Goal: Information Seeking & Learning: Find specific fact

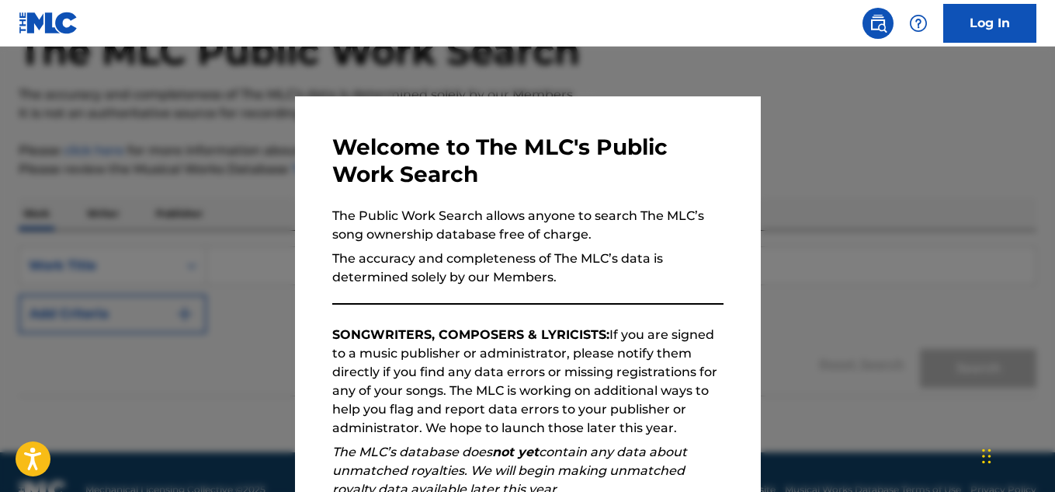
scroll to position [134, 0]
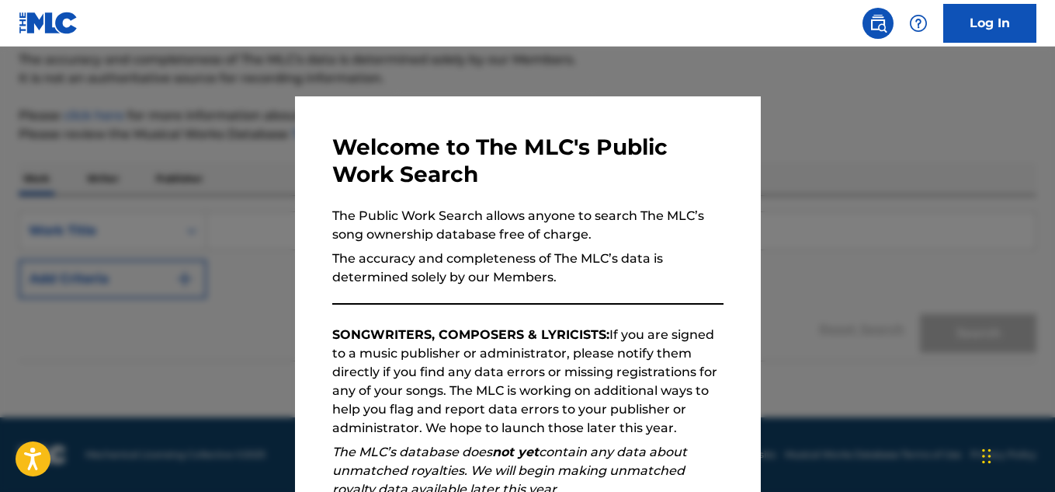
click at [575, 300] on div "Welcome to The MLC's Public Work Search The Public Work Search allows anyone to…" at bounding box center [527, 404] width 391 height 540
click at [957, 409] on div at bounding box center [527, 293] width 1055 height 492
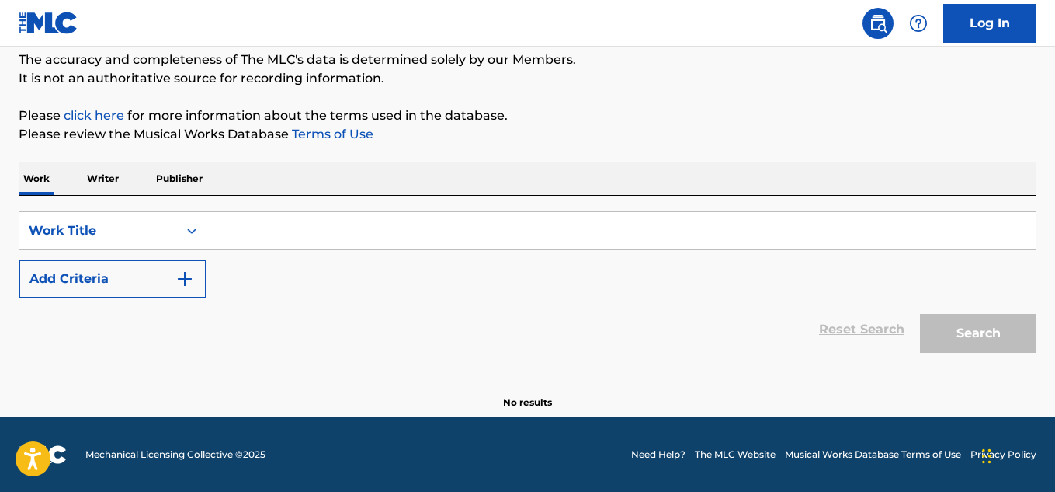
click at [363, 247] on input "Search Form" at bounding box center [621, 230] width 829 height 37
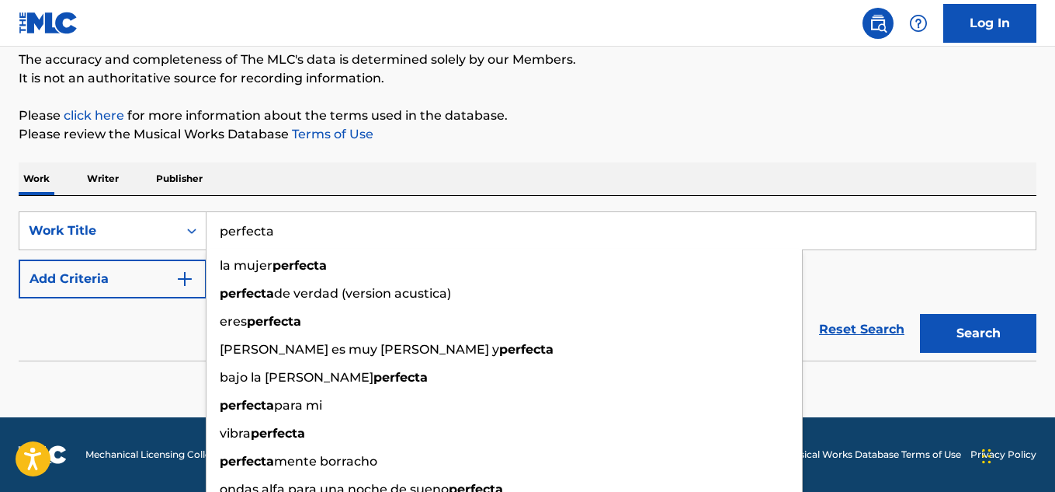
type input "perfecta"
click at [920, 314] on button "Search" at bounding box center [978, 333] width 116 height 39
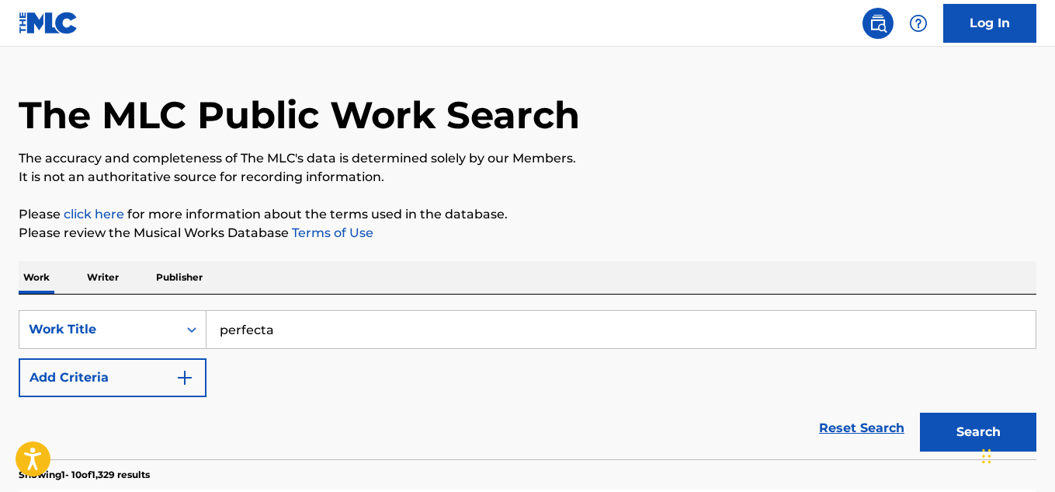
scroll to position [24, 0]
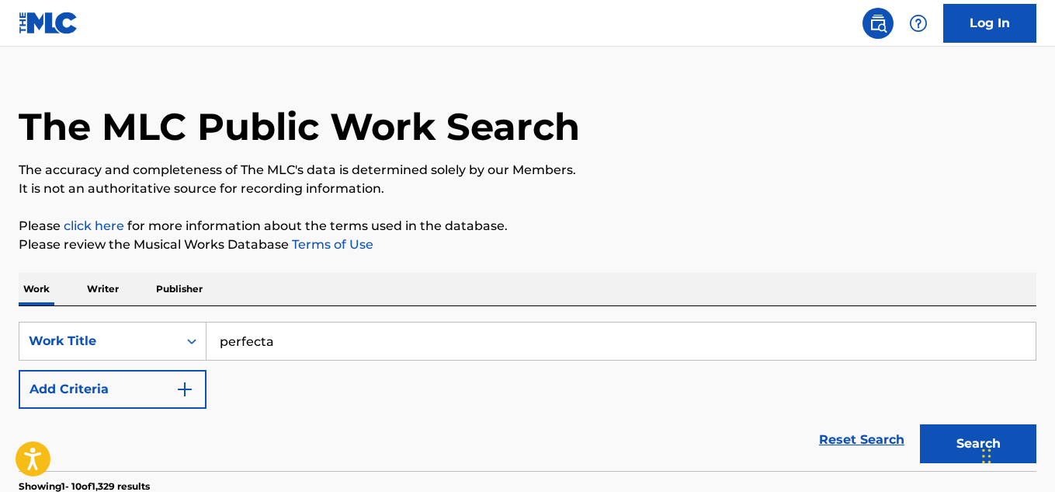
click at [187, 387] on img "Search Form" at bounding box center [184, 389] width 19 height 19
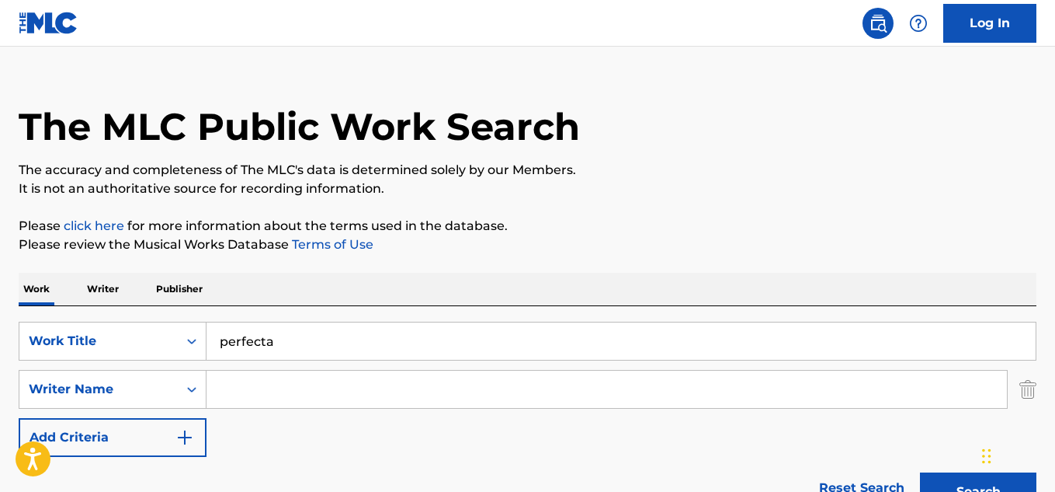
click at [262, 388] on input "Search Form" at bounding box center [607, 388] width 801 height 37
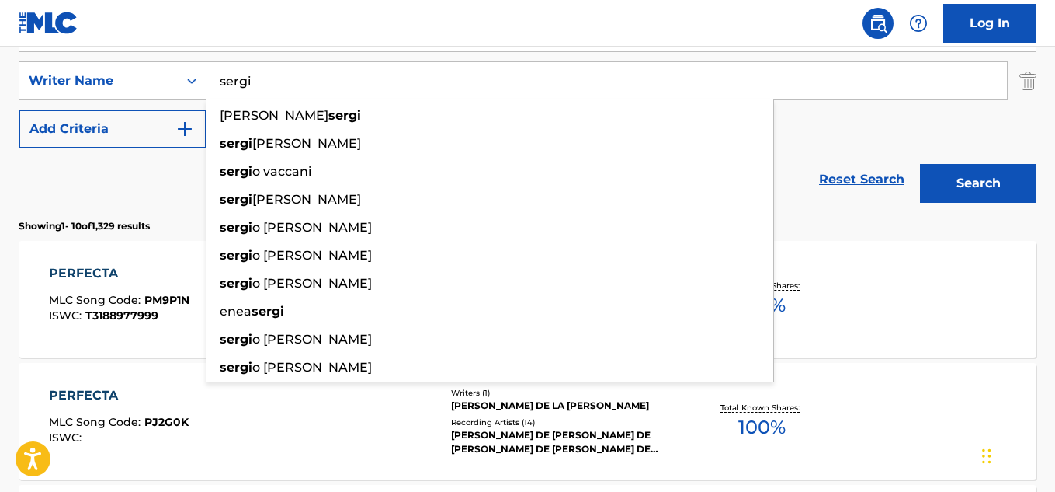
scroll to position [336, 0]
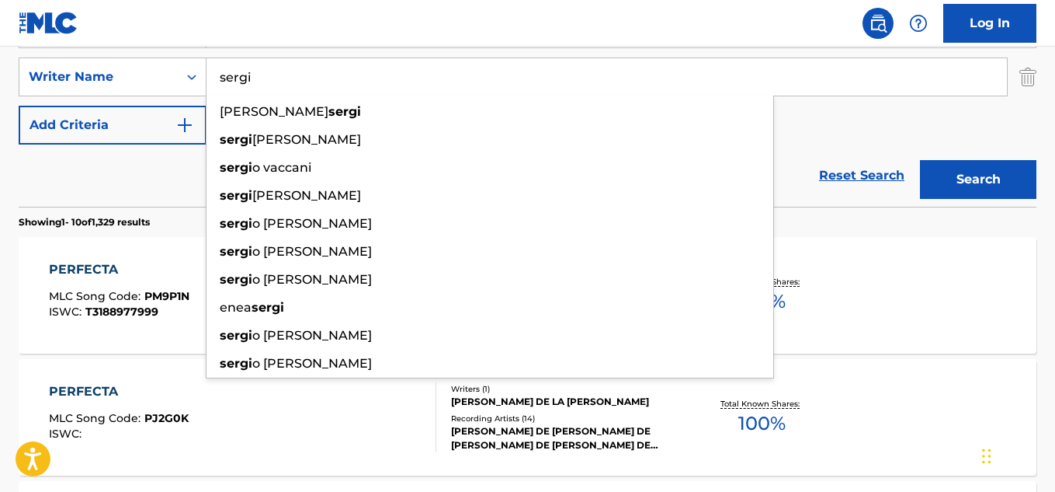
type input "sergi"
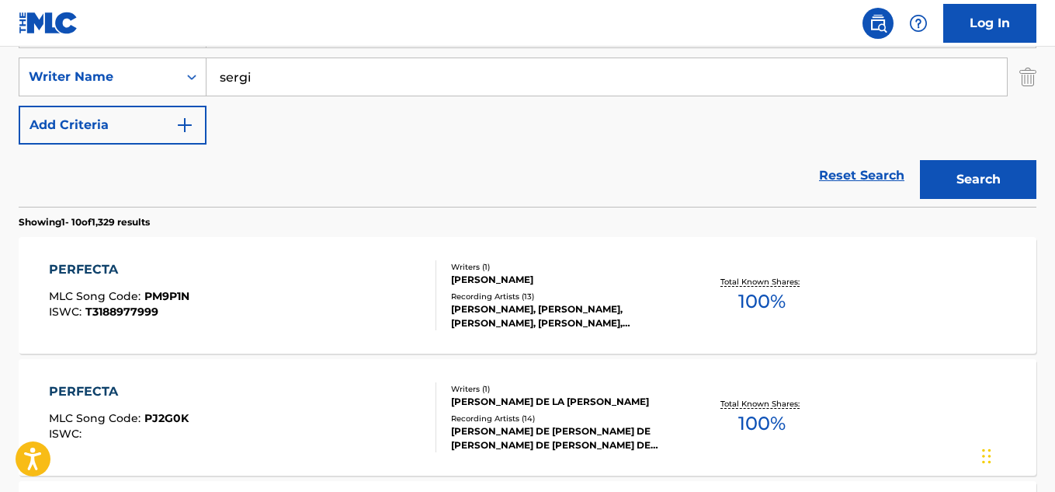
click at [926, 382] on div "PERFECTA MLC Song Code : PJ2G0K ISWC : Writers ( 1 ) [PERSON_NAME] DE LA [PERSO…" at bounding box center [528, 417] width 1018 height 116
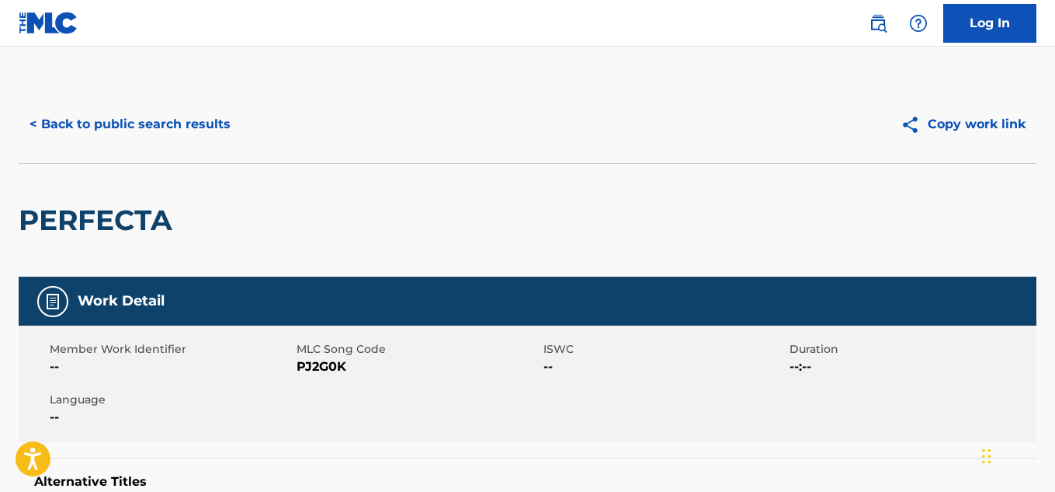
click at [175, 123] on button "< Back to public search results" at bounding box center [130, 124] width 223 height 39
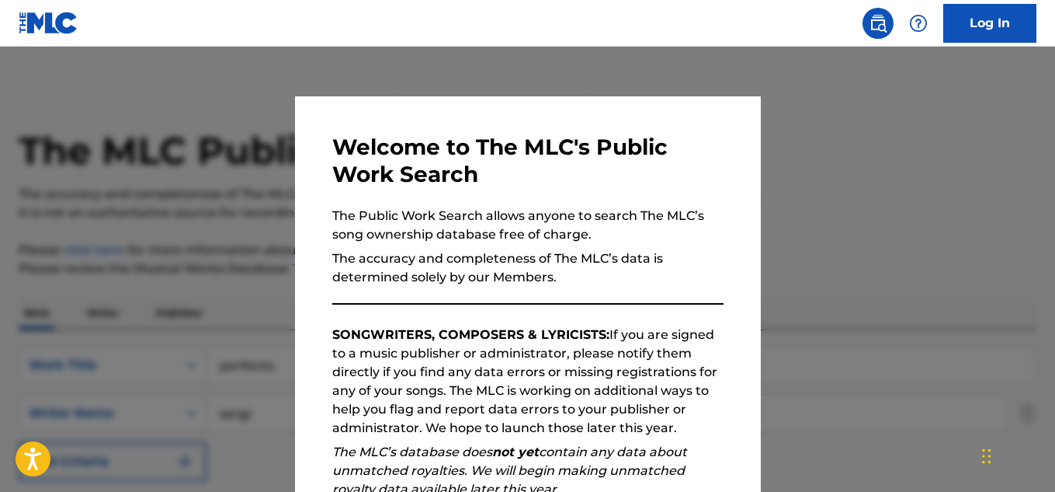
scroll to position [336, 0]
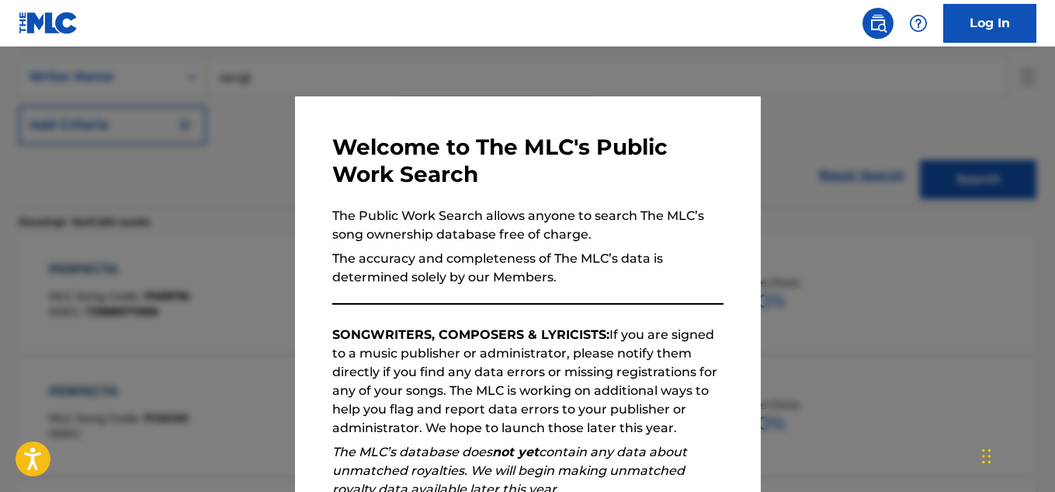
click at [772, 220] on div at bounding box center [527, 293] width 1055 height 492
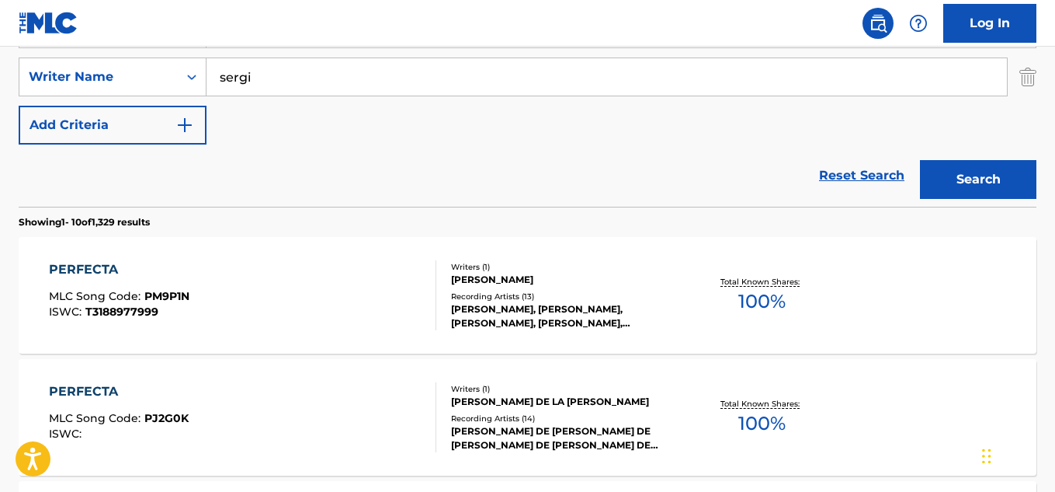
click at [186, 130] on img "Search Form" at bounding box center [184, 125] width 19 height 19
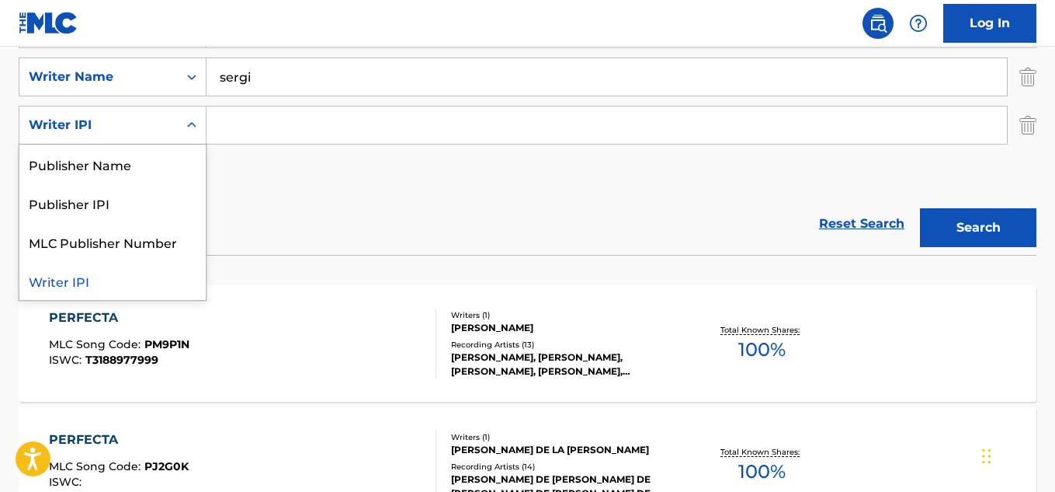
click at [184, 124] on icon "Search Form" at bounding box center [192, 125] width 16 height 16
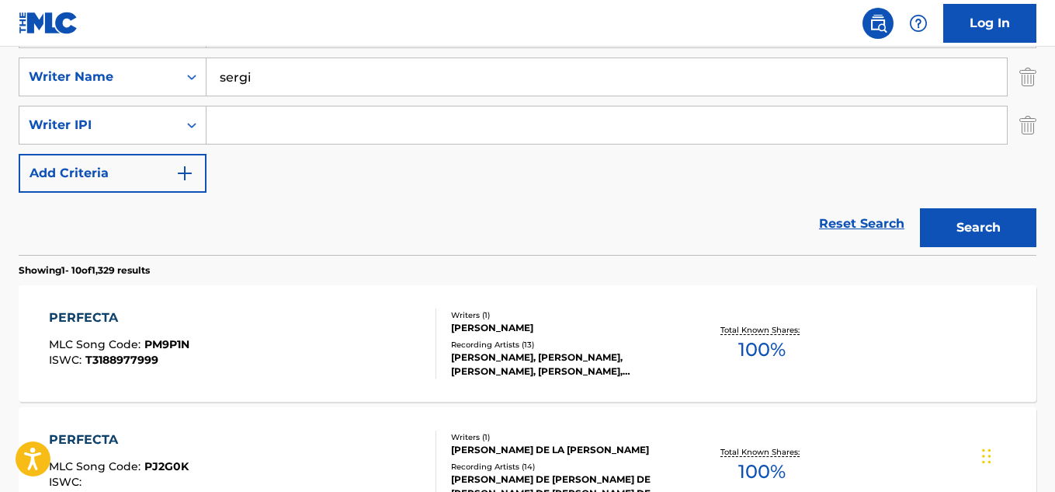
click at [256, 235] on div "Reset Search Search" at bounding box center [528, 224] width 1018 height 62
click at [287, 78] on input "sergi" at bounding box center [607, 76] width 801 height 37
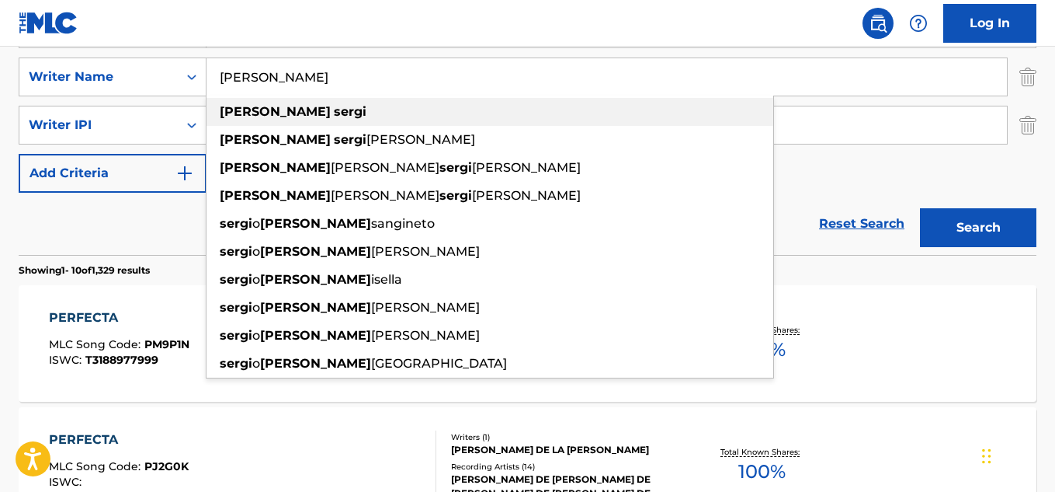
click at [258, 116] on strong "[PERSON_NAME]" at bounding box center [275, 111] width 111 height 15
type input "[PERSON_NAME]"
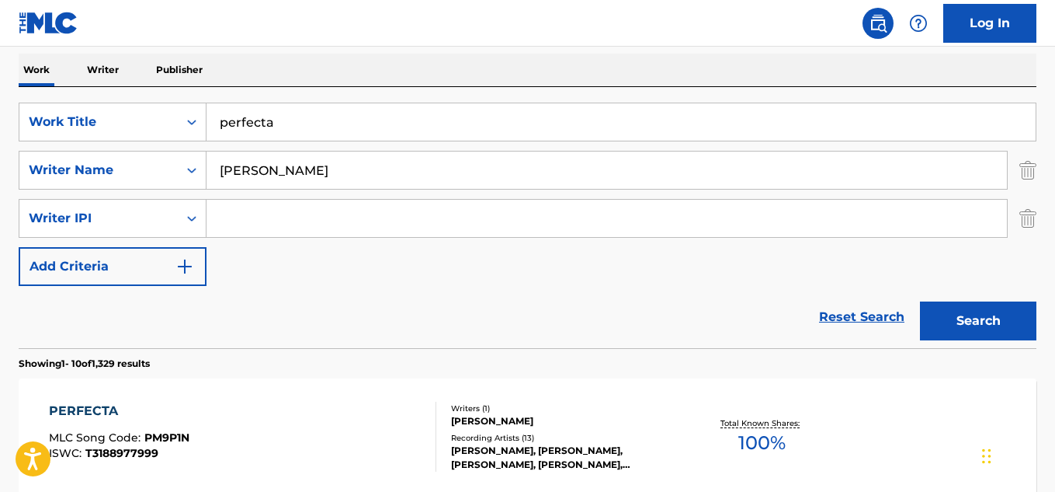
scroll to position [237, 0]
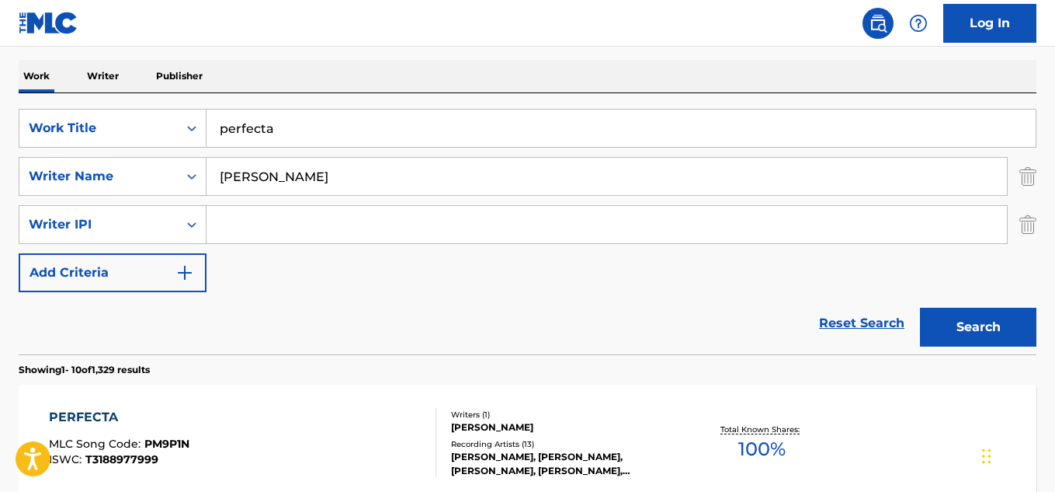
click at [985, 330] on button "Search" at bounding box center [978, 327] width 116 height 39
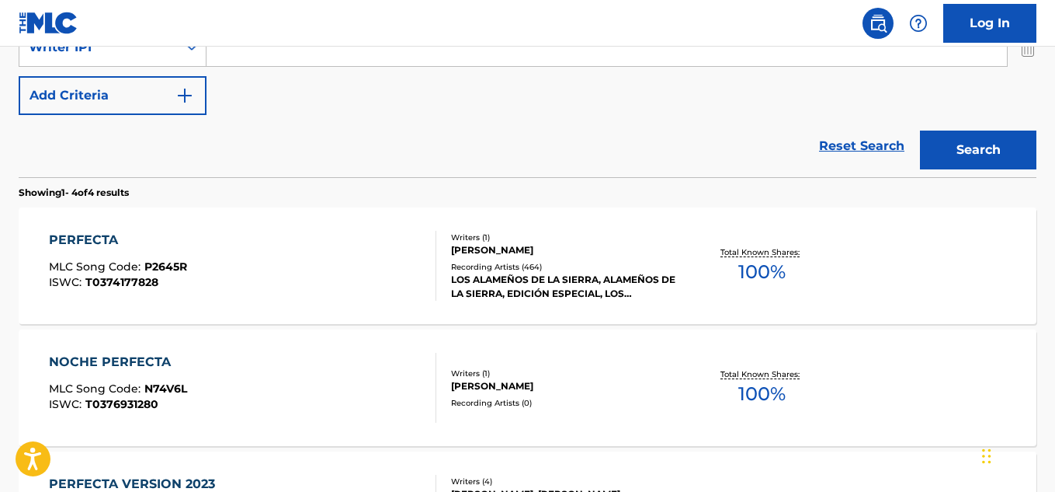
scroll to position [417, 0]
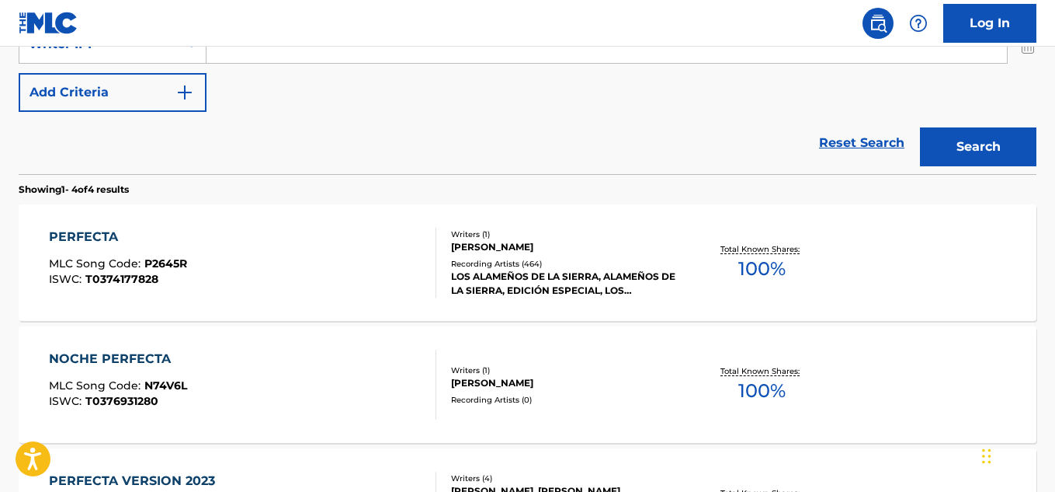
click at [474, 259] on div "Recording Artists ( 464 )" at bounding box center [564, 264] width 227 height 12
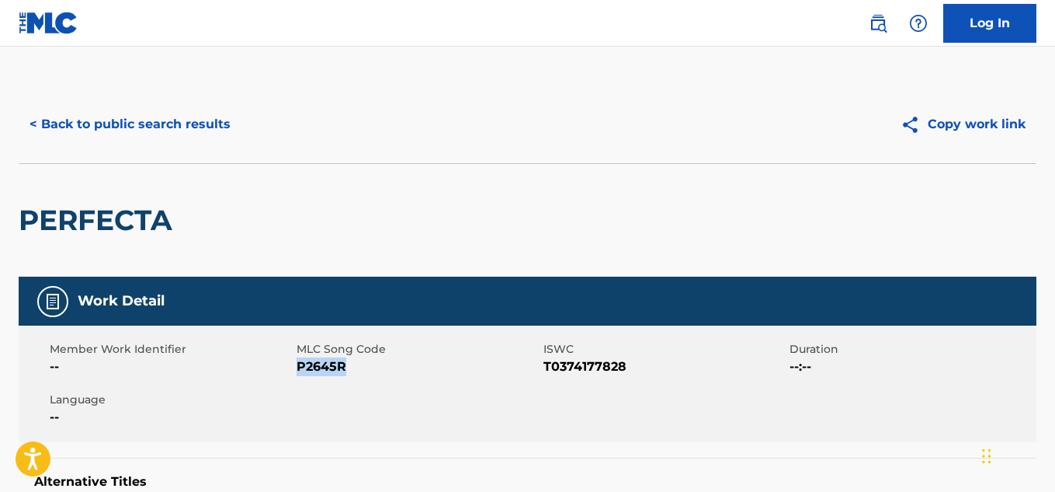
drag, startPoint x: 356, startPoint y: 370, endPoint x: 296, endPoint y: 370, distance: 59.8
click at [297, 370] on span "P2645R" at bounding box center [418, 366] width 243 height 19
copy span "P2645R"
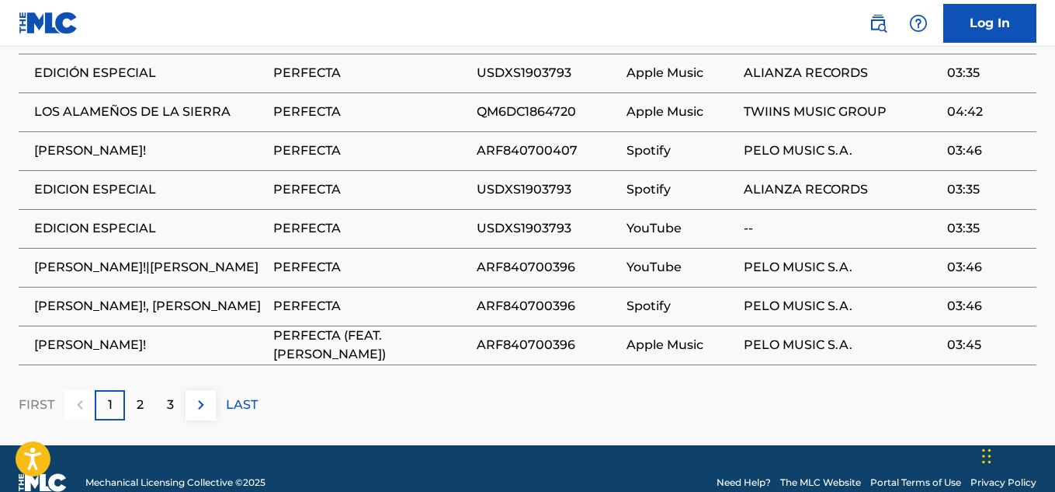
scroll to position [1397, 0]
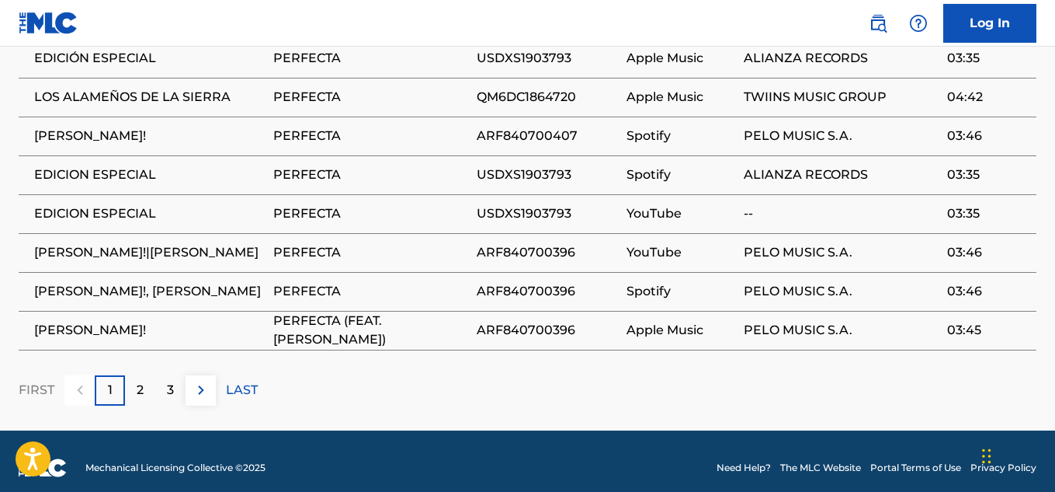
drag, startPoint x: 1055, startPoint y: 399, endPoint x: 1060, endPoint y: 348, distance: 51.5
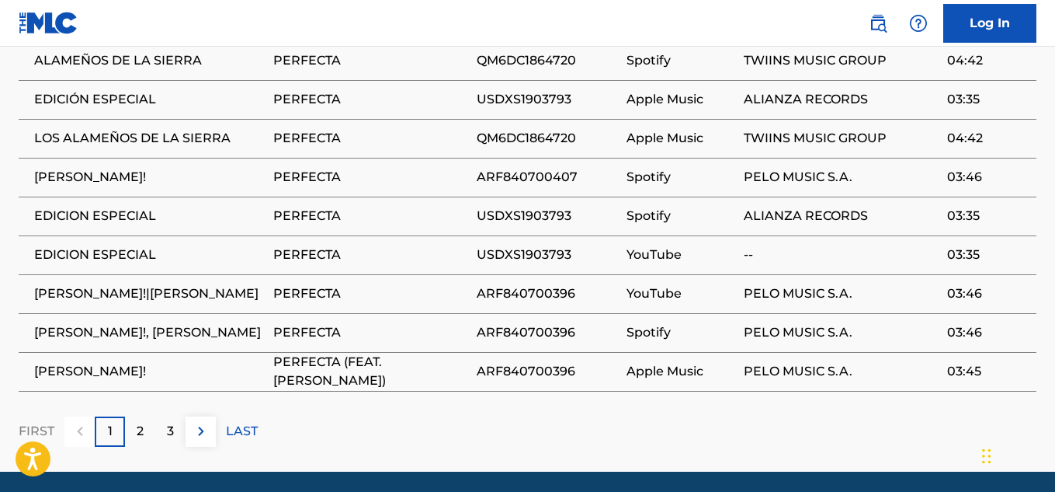
scroll to position [1385, 0]
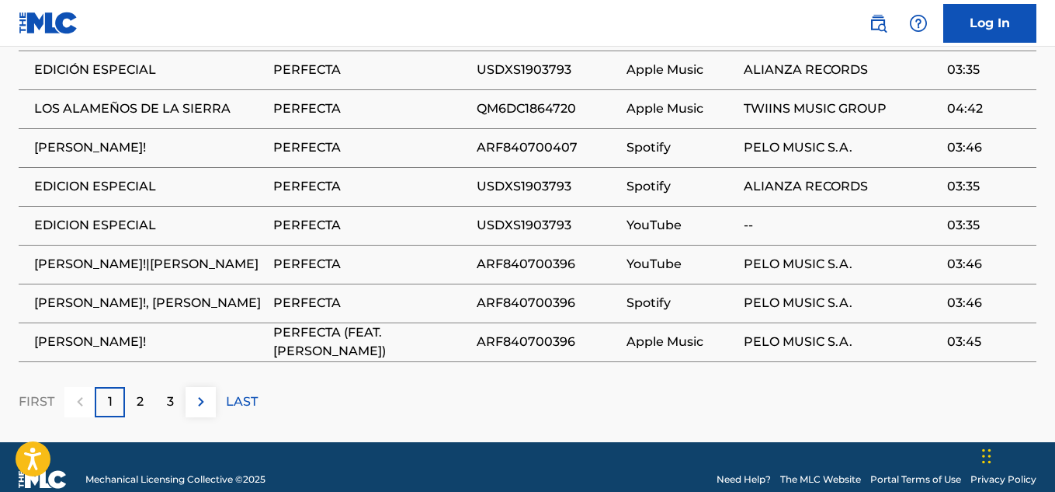
click at [141, 392] on p "2" at bounding box center [140, 401] width 7 height 19
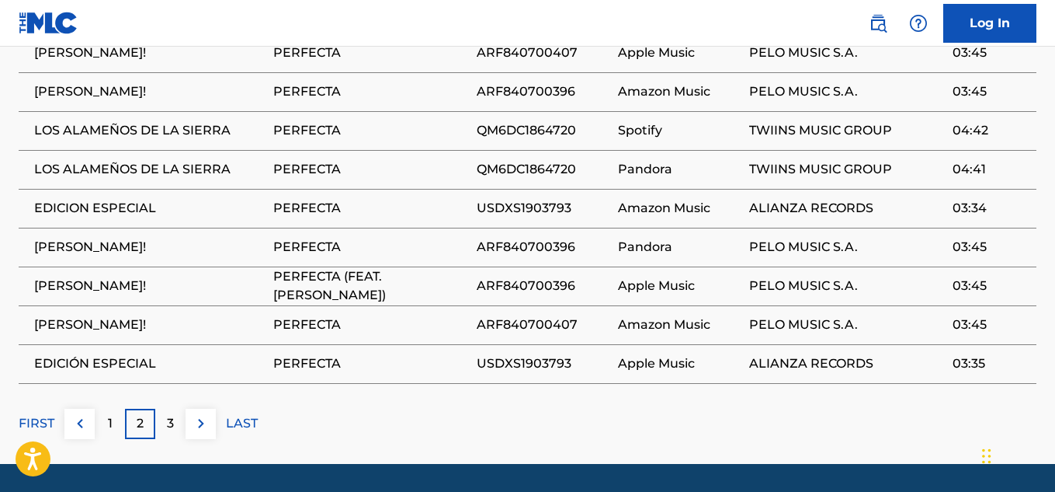
scroll to position [1397, 0]
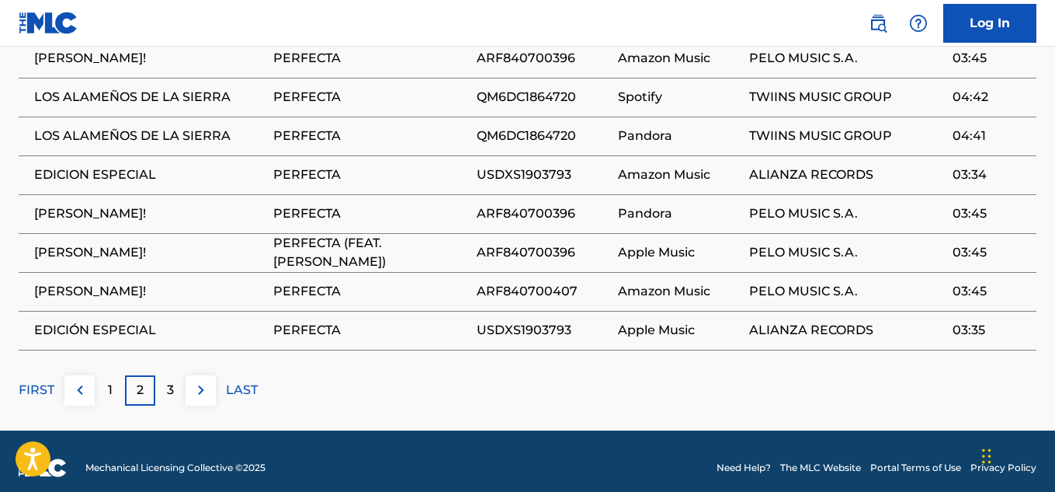
click at [169, 380] on p "3" at bounding box center [170, 389] width 7 height 19
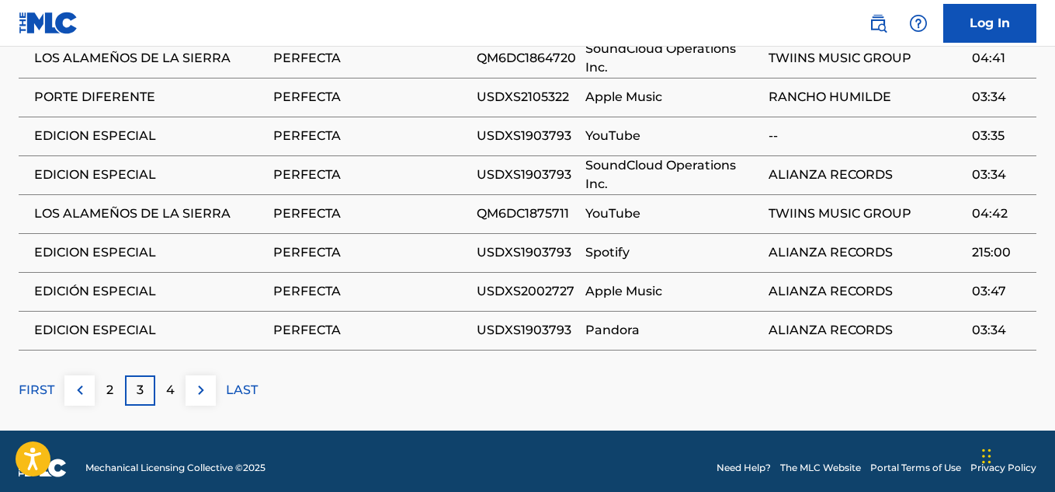
click at [175, 381] on div "4" at bounding box center [170, 390] width 30 height 30
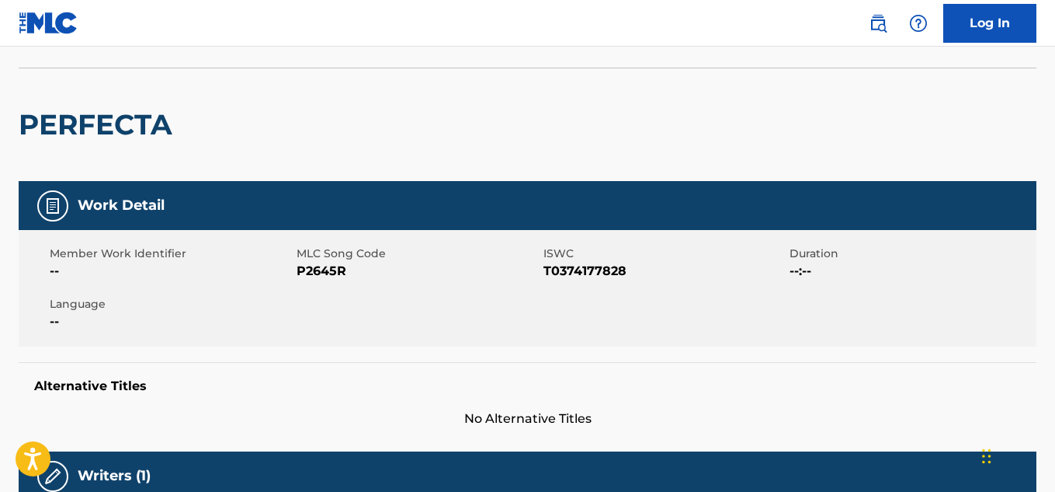
scroll to position [0, 0]
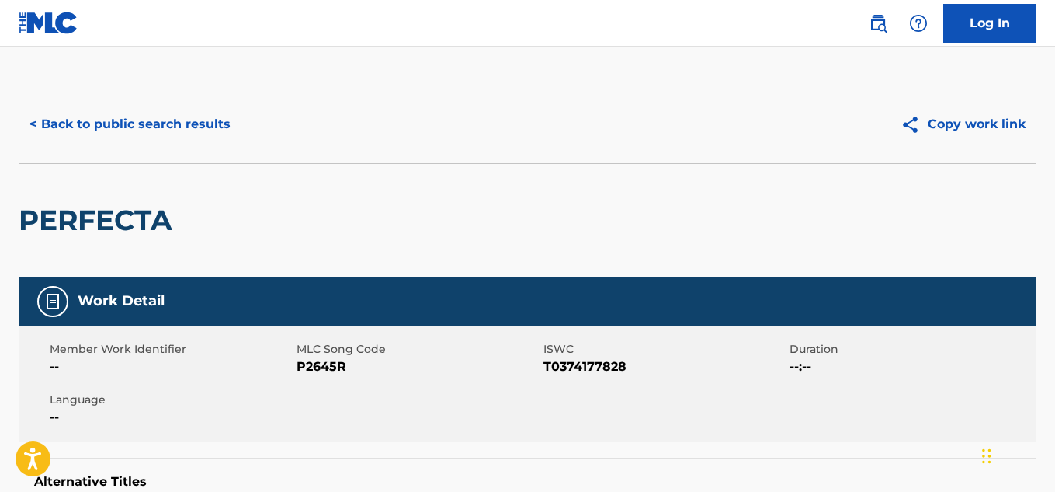
click at [210, 127] on button "< Back to public search results" at bounding box center [130, 124] width 223 height 39
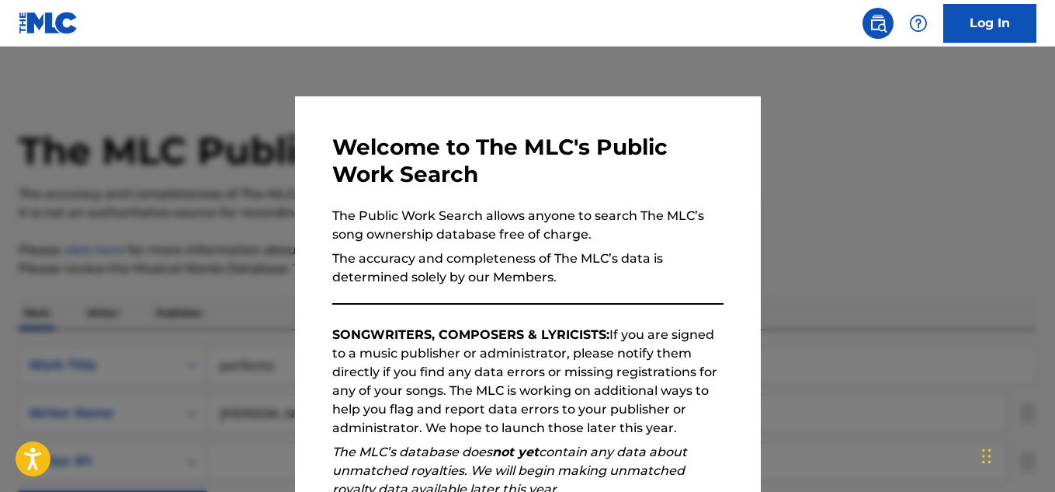
scroll to position [554, 0]
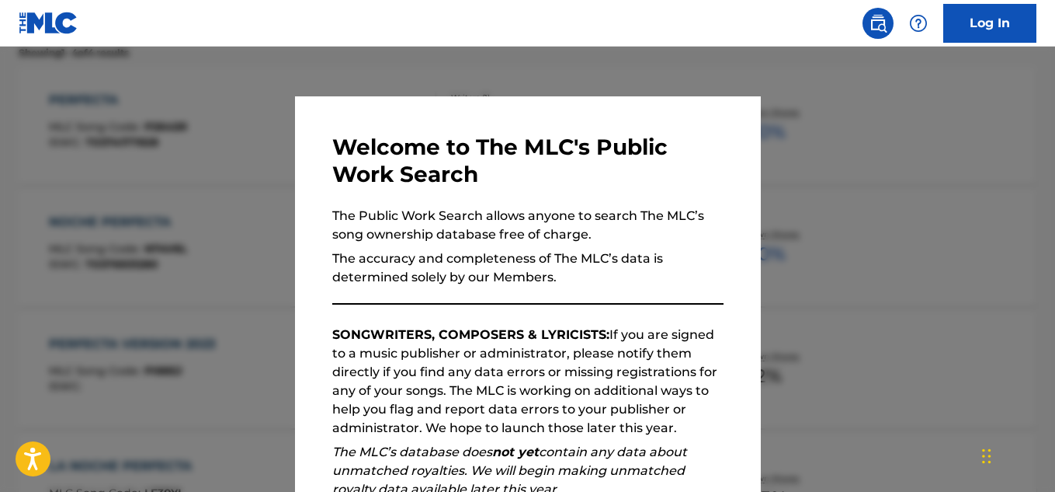
click at [780, 197] on div at bounding box center [527, 293] width 1055 height 492
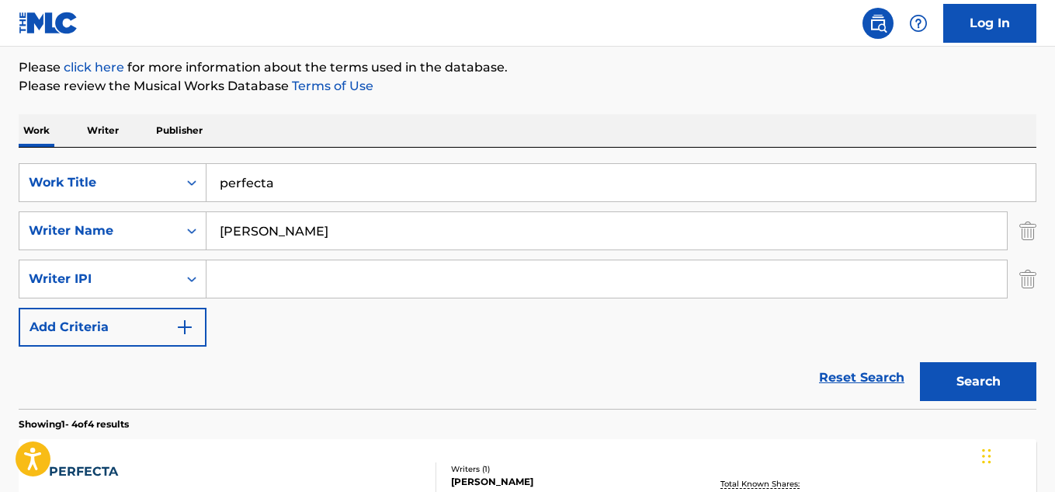
scroll to position [175, 0]
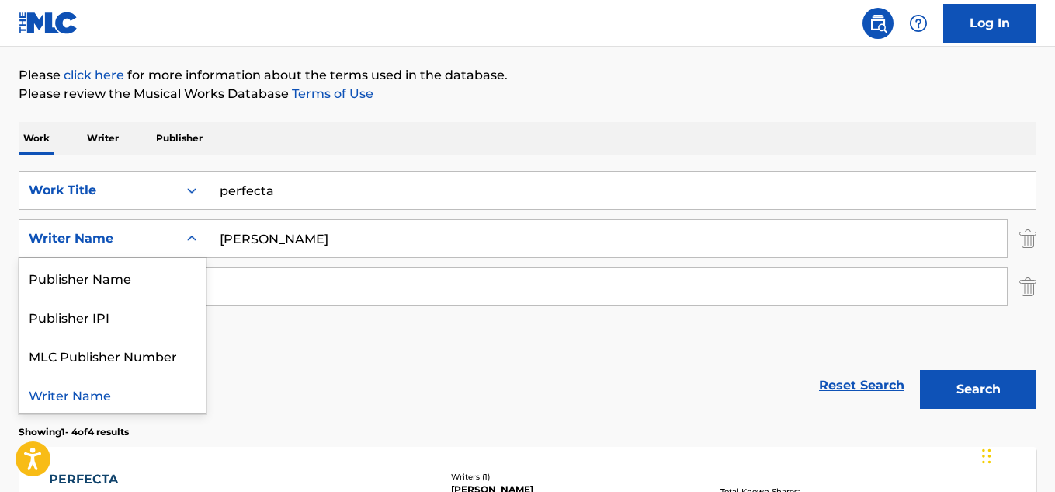
click at [156, 247] on div "Writer Name" at bounding box center [99, 238] width 140 height 19
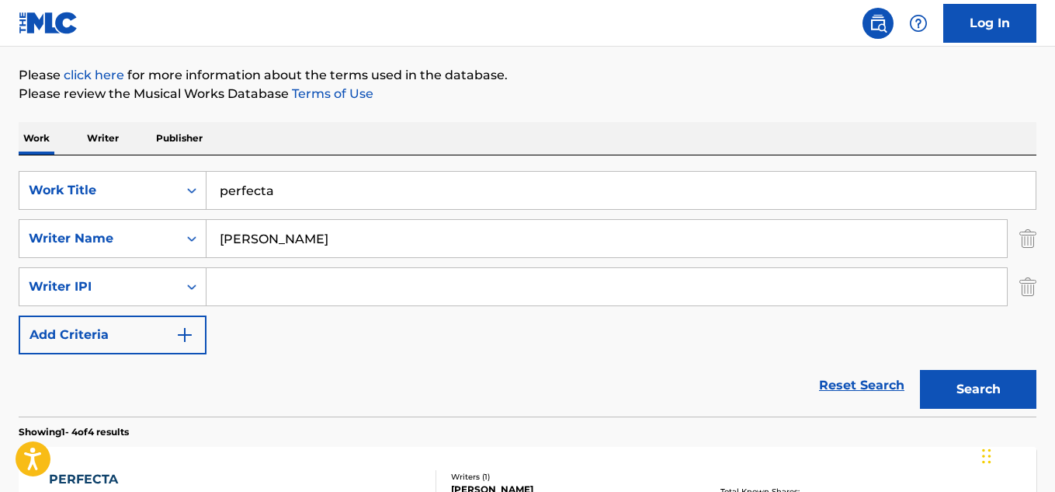
click at [330, 344] on div "SearchWithCriteriaef5cbb75-a08c-413e-b7d5-c365e9ae025f Work Title perfecta Sear…" at bounding box center [528, 262] width 1018 height 183
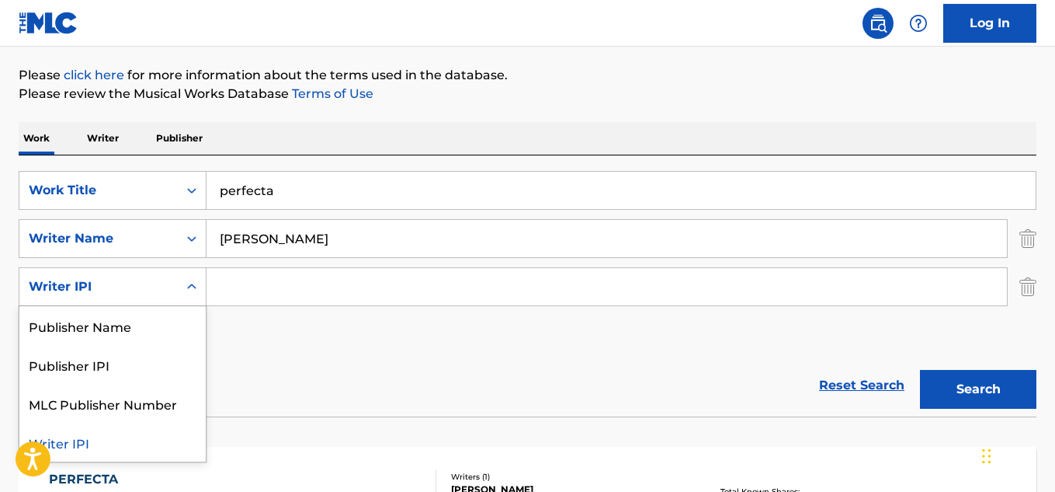
click at [195, 288] on icon "Search Form" at bounding box center [192, 287] width 16 height 16
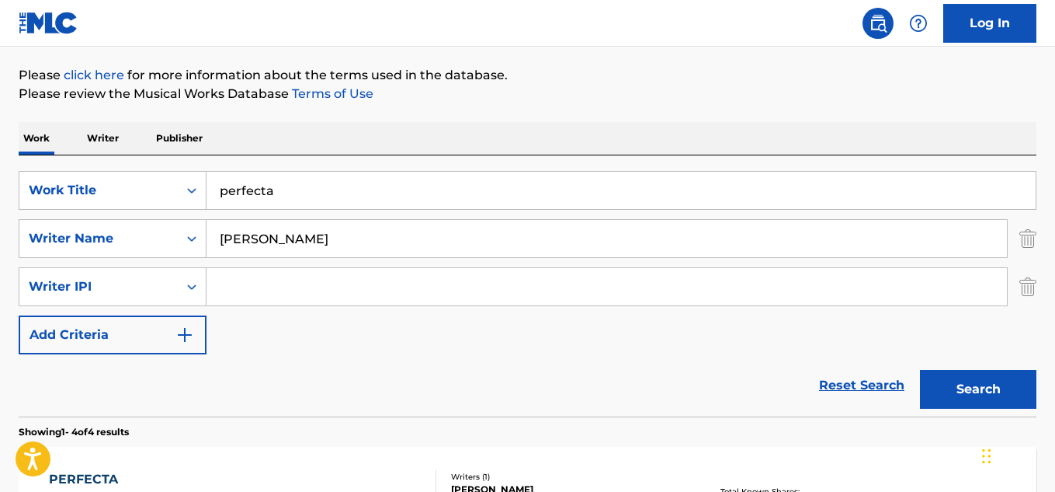
click at [262, 346] on div "SearchWithCriteriaef5cbb75-a08c-413e-b7d5-c365e9ae025f Work Title perfecta Sear…" at bounding box center [528, 262] width 1018 height 183
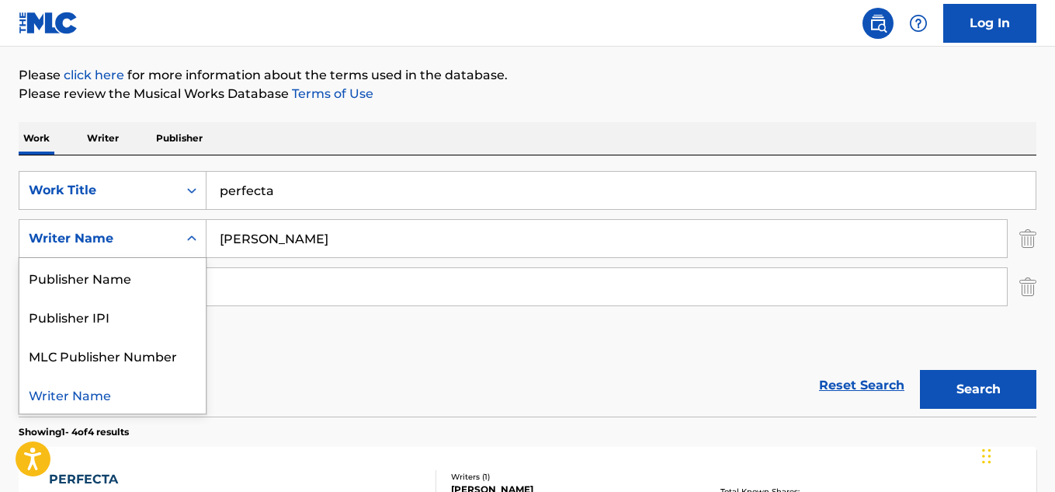
click at [186, 240] on icon "Search Form" at bounding box center [192, 239] width 16 height 16
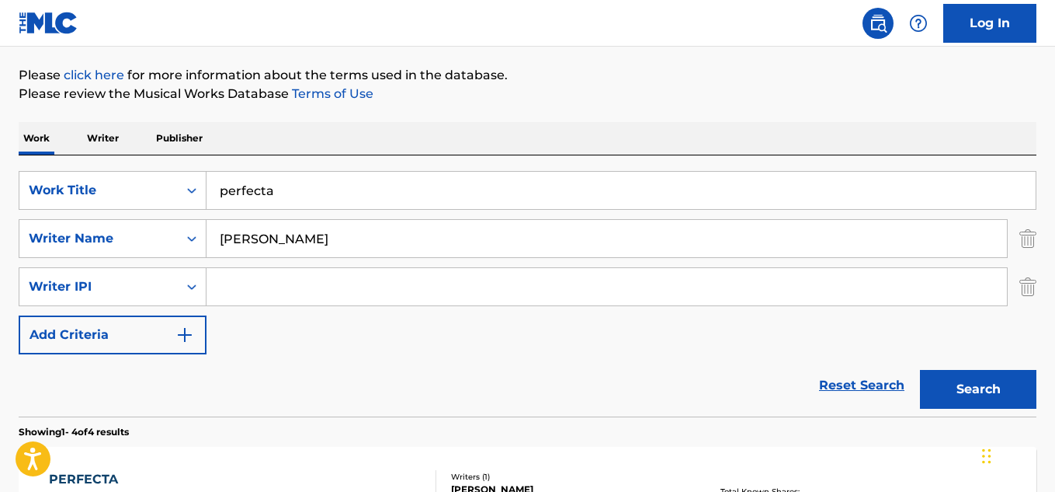
click at [328, 332] on div "SearchWithCriteriaef5cbb75-a08c-413e-b7d5-c365e9ae025f Work Title perfecta Sear…" at bounding box center [528, 262] width 1018 height 183
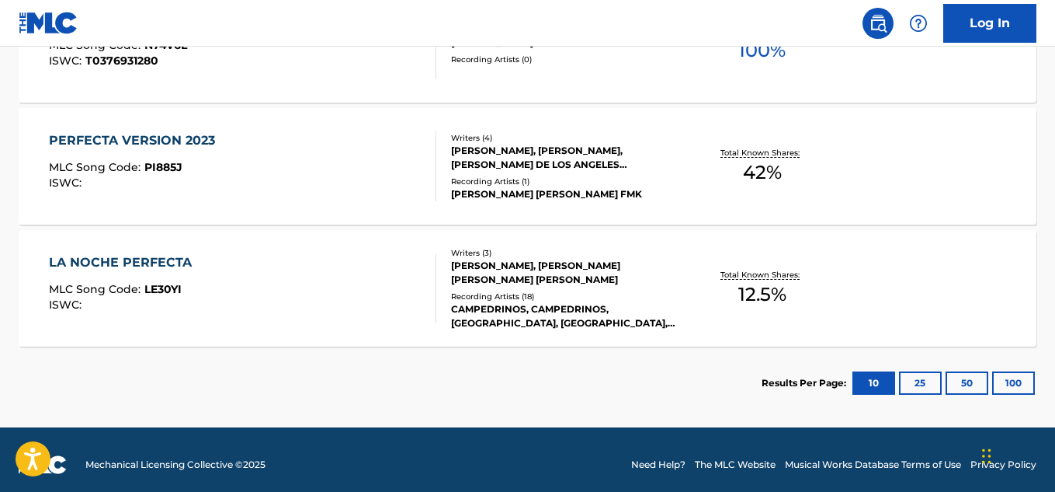
scroll to position [767, 0]
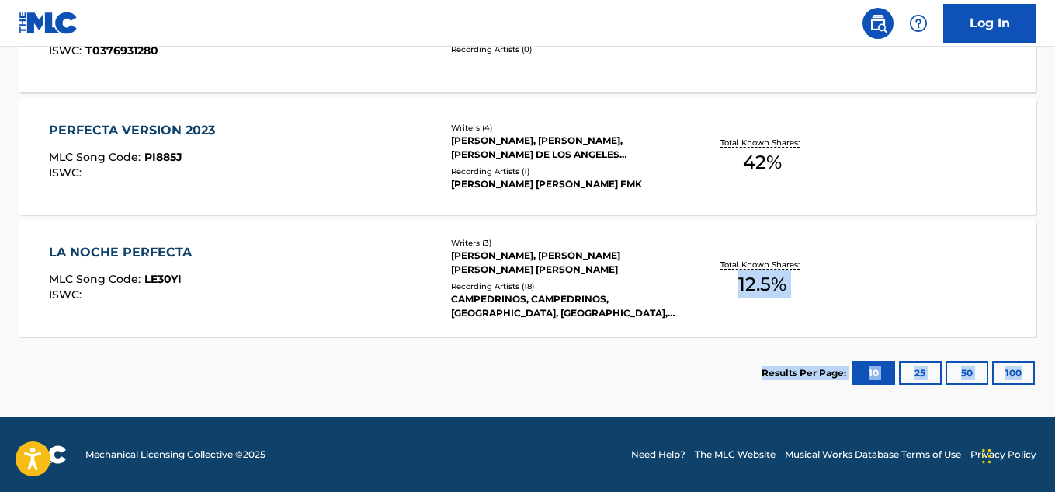
drag, startPoint x: 1055, startPoint y: 410, endPoint x: 1050, endPoint y: 231, distance: 179.4
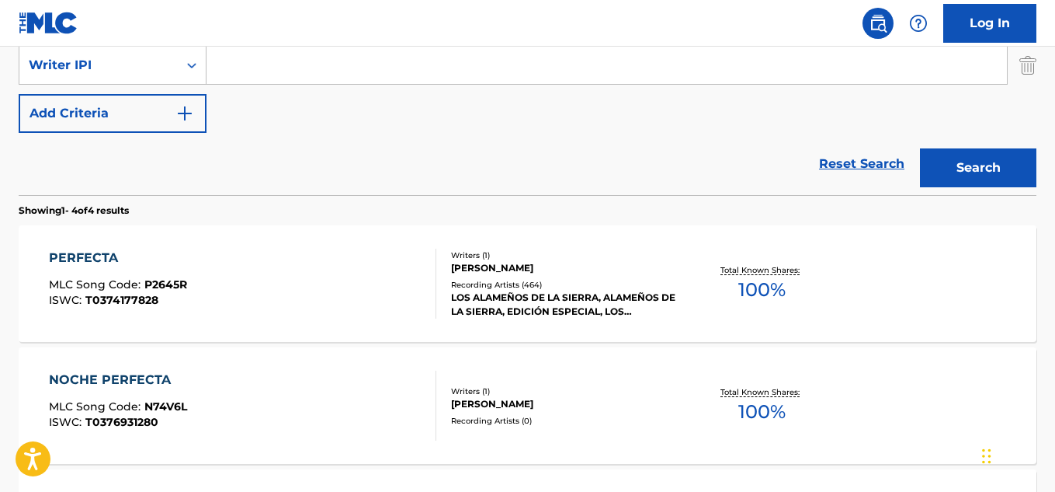
scroll to position [391, 0]
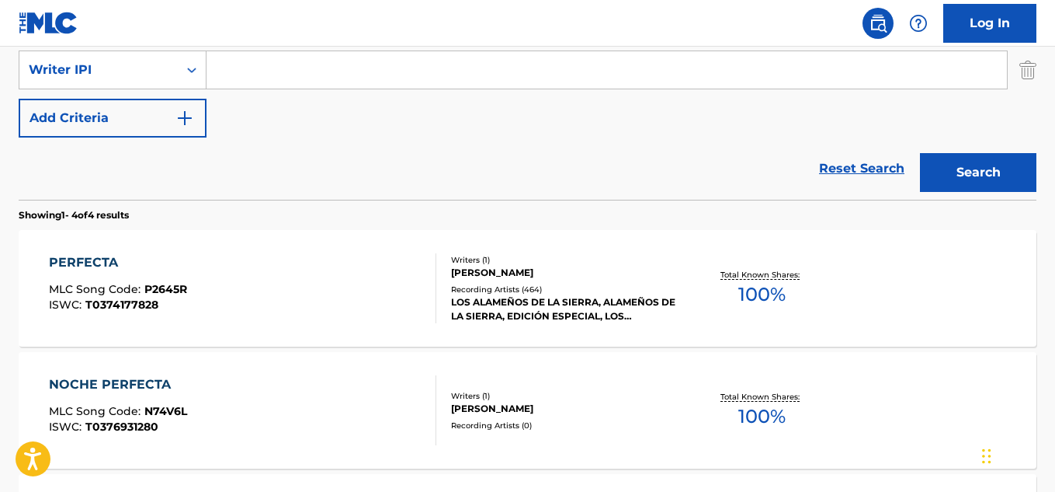
click at [439, 267] on div "Writers ( 1 ) [PERSON_NAME] Recording Artists ( 464 ) LOS ALAMEÑOS DE LA SIERRA…" at bounding box center [556, 288] width 241 height 69
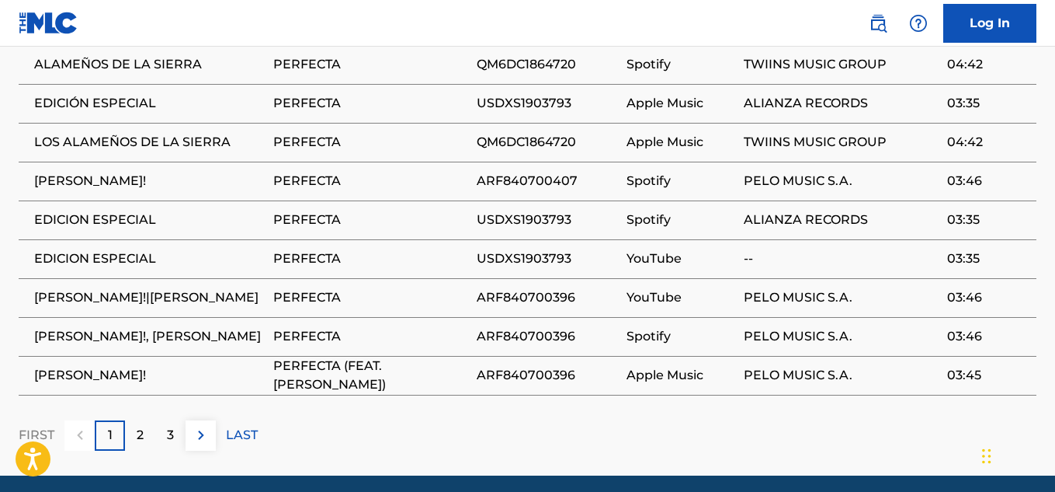
scroll to position [1397, 0]
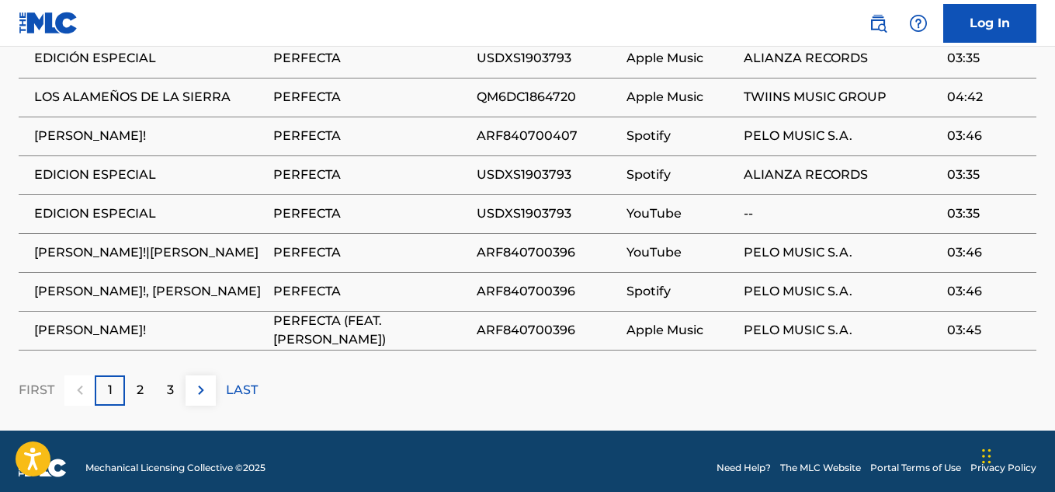
click at [137, 380] on p "2" at bounding box center [140, 389] width 7 height 19
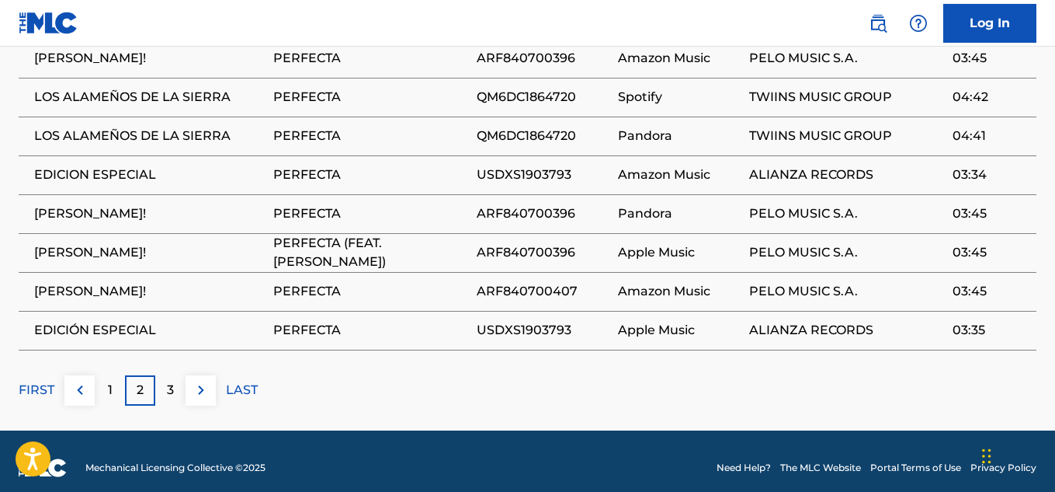
click at [174, 386] on div "3" at bounding box center [170, 390] width 30 height 30
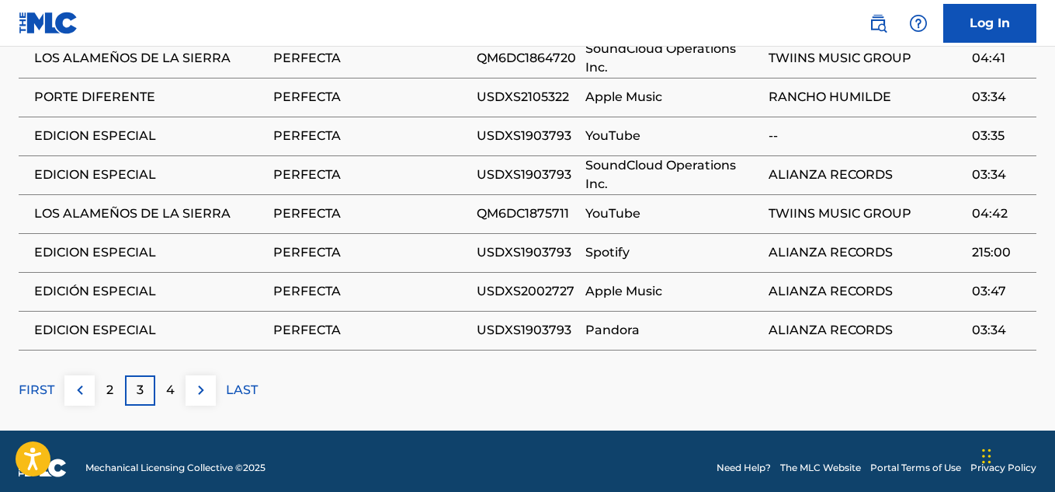
click at [164, 379] on div "4" at bounding box center [170, 390] width 30 height 30
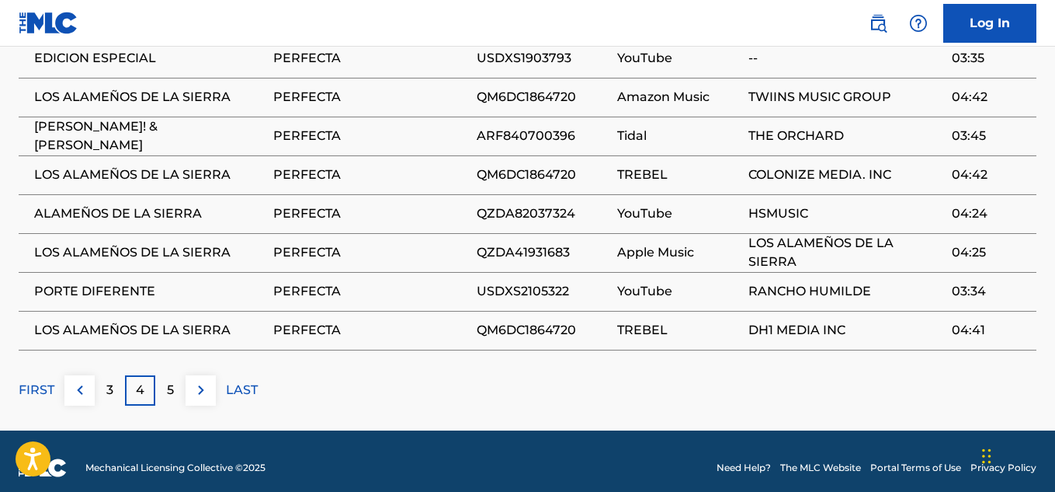
click at [175, 381] on div "5" at bounding box center [170, 390] width 30 height 30
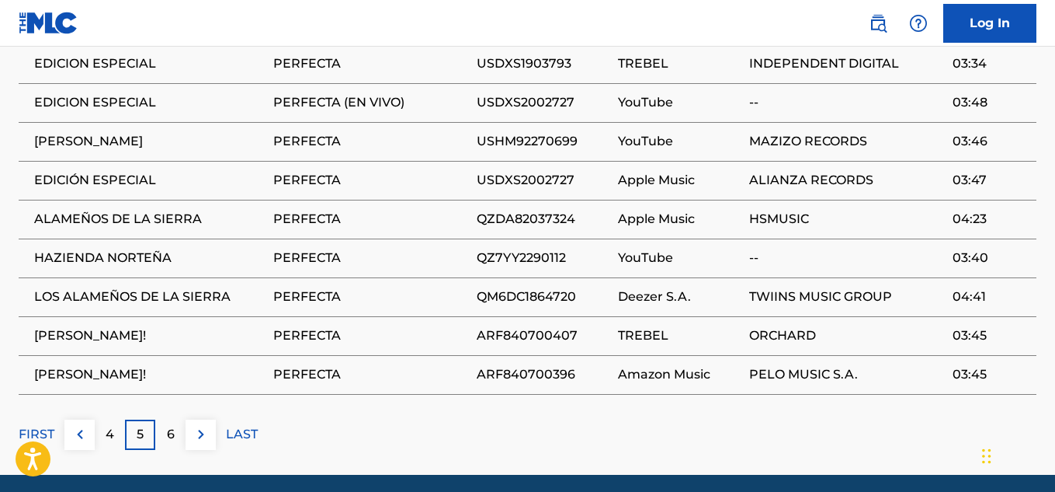
scroll to position [1364, 0]
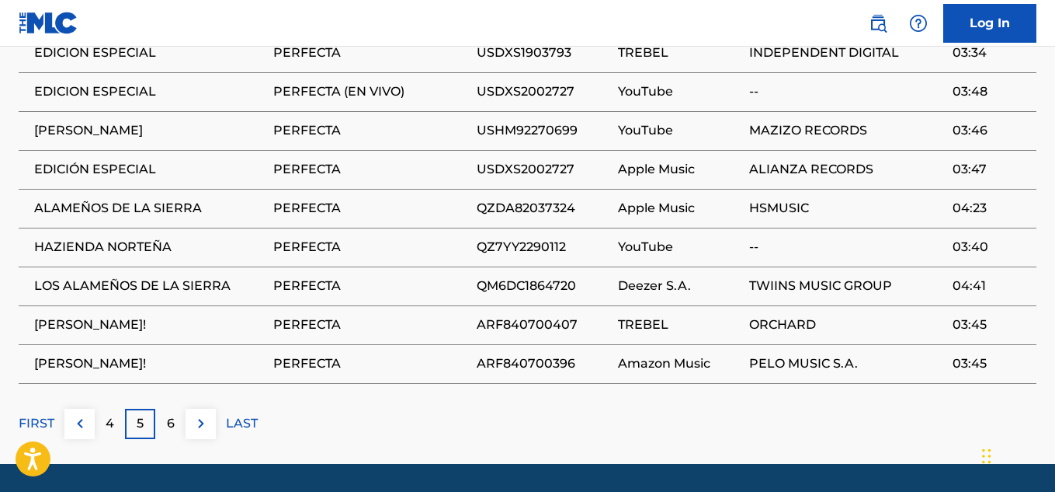
click at [162, 417] on div "6" at bounding box center [170, 423] width 30 height 30
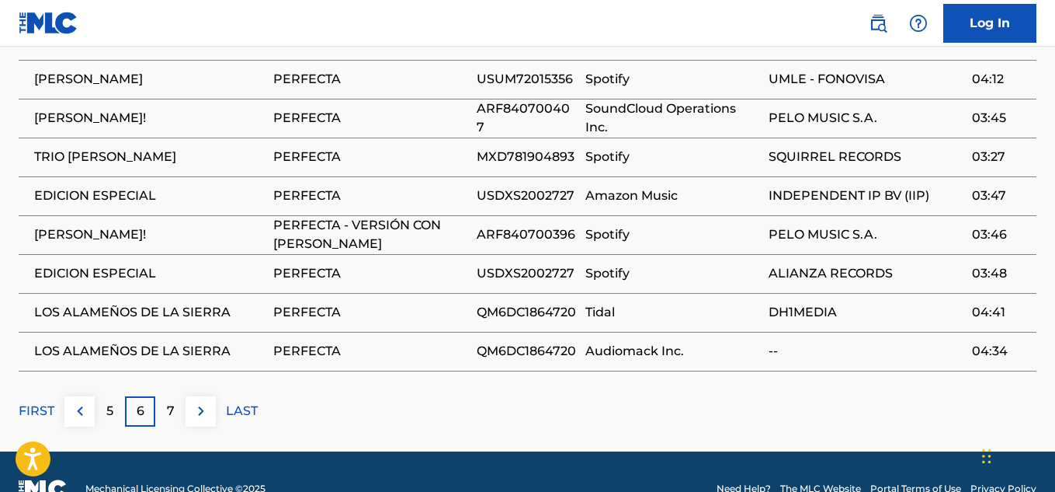
scroll to position [1397, 0]
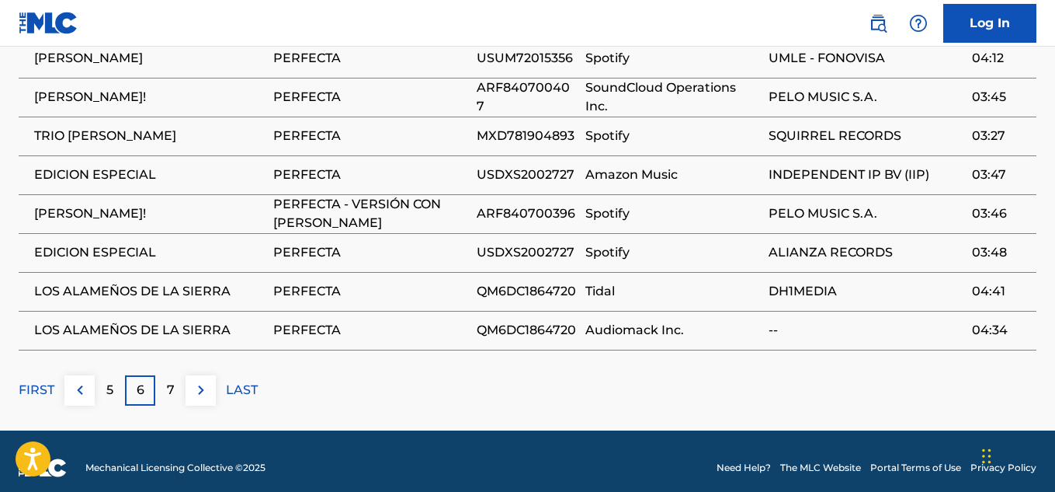
click at [172, 380] on p "7" at bounding box center [171, 389] width 8 height 19
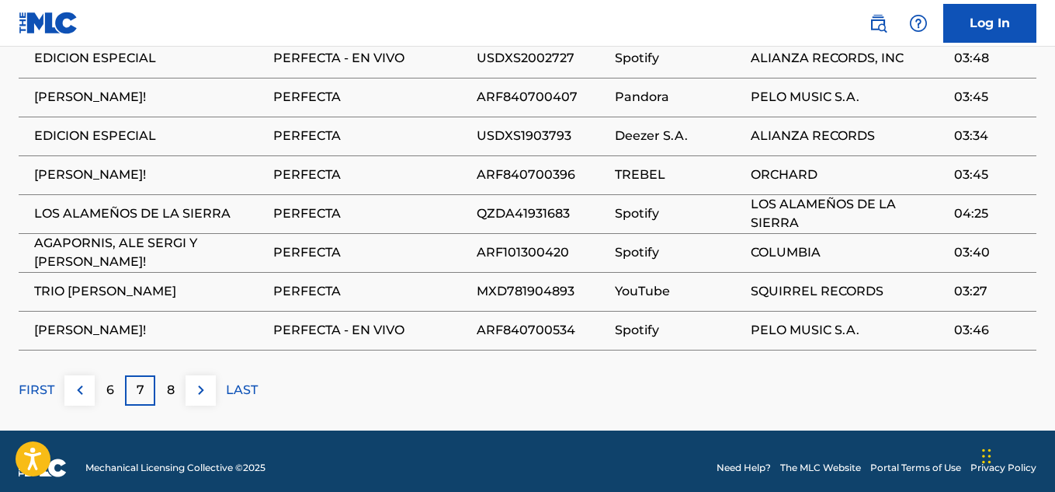
click at [179, 375] on div "8" at bounding box center [170, 390] width 30 height 30
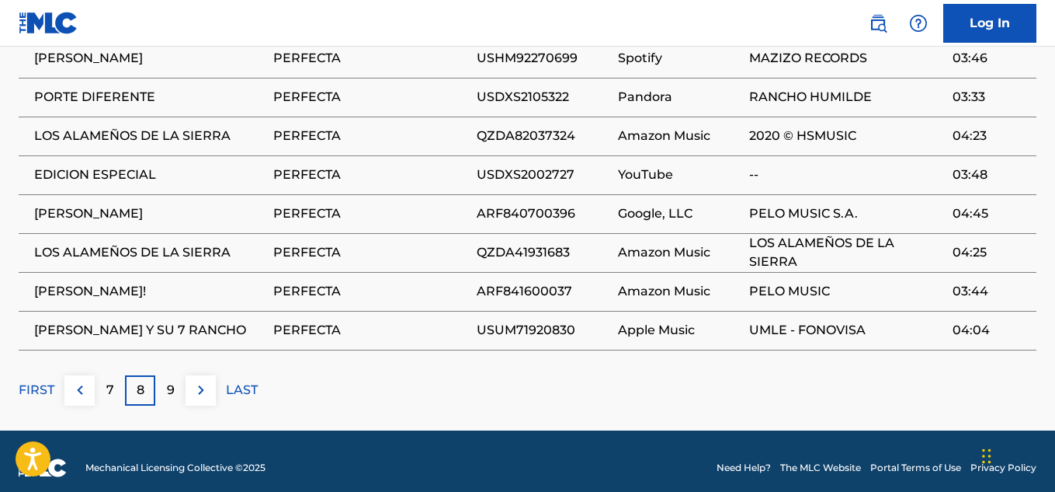
click at [168, 381] on p "9" at bounding box center [171, 389] width 8 height 19
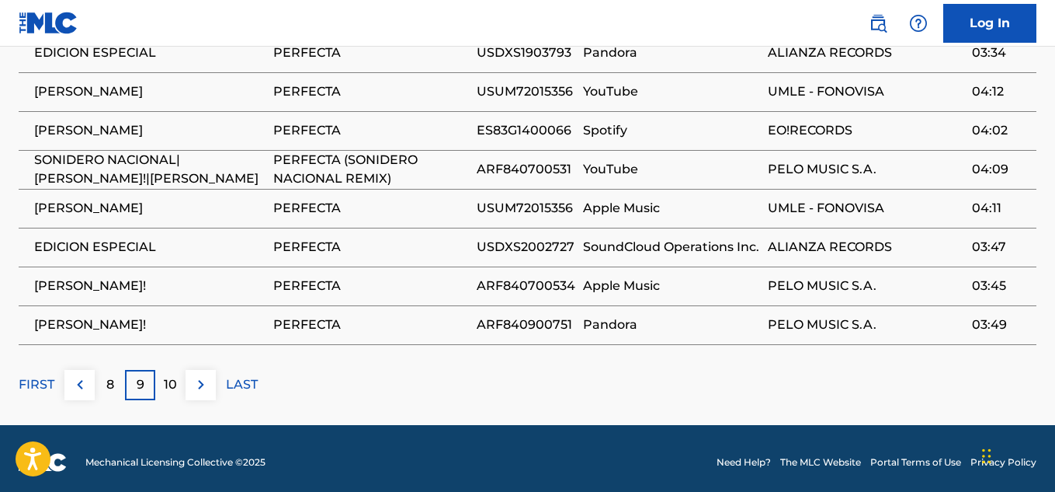
scroll to position [1409, 0]
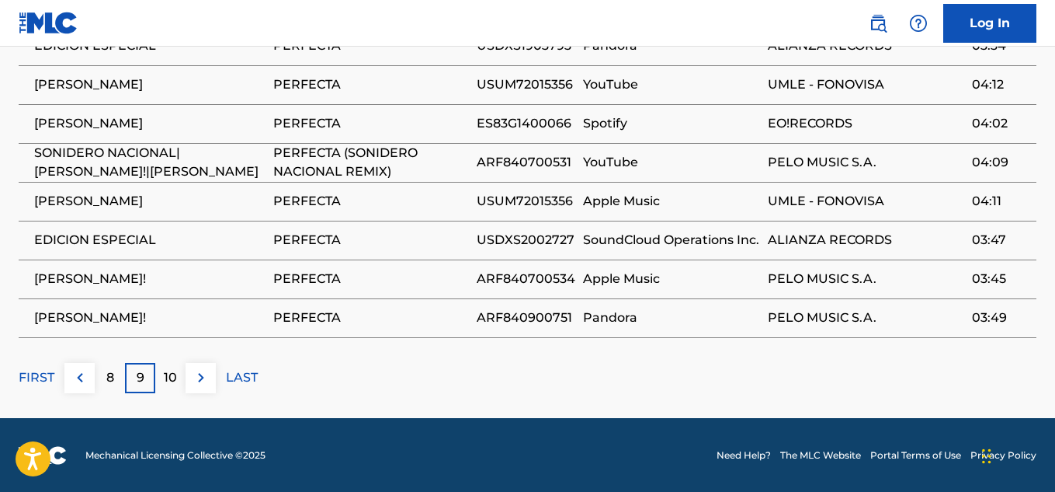
click at [178, 387] on div "10" at bounding box center [170, 378] width 30 height 30
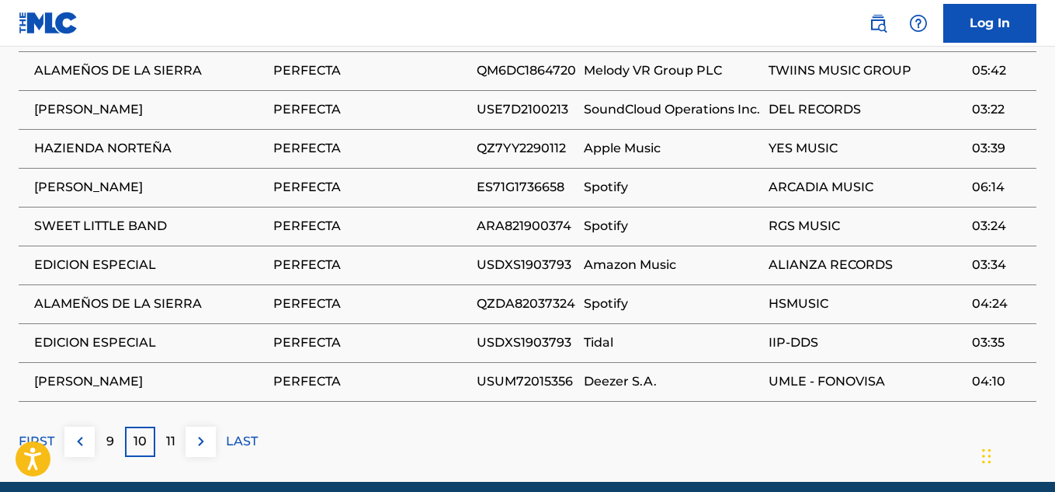
scroll to position [1346, 0]
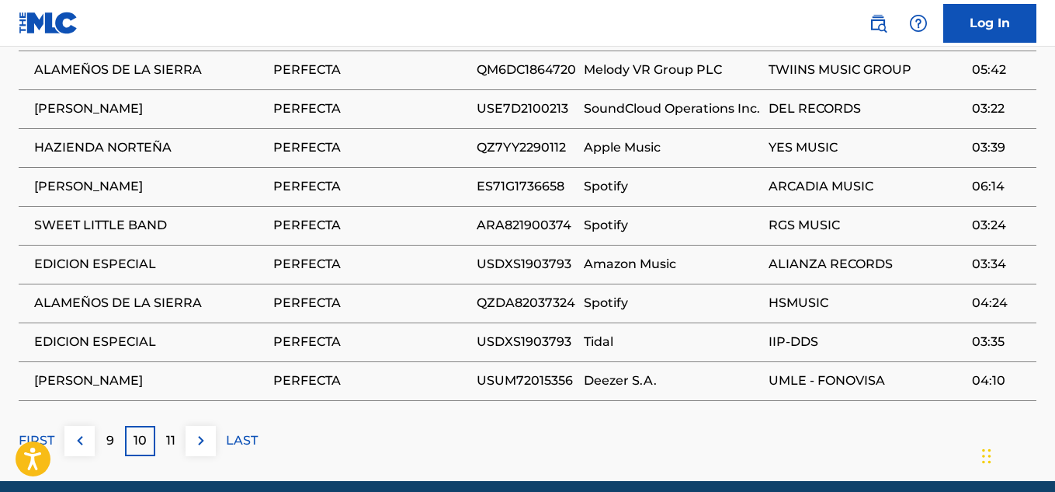
click at [177, 433] on div "11" at bounding box center [170, 441] width 30 height 30
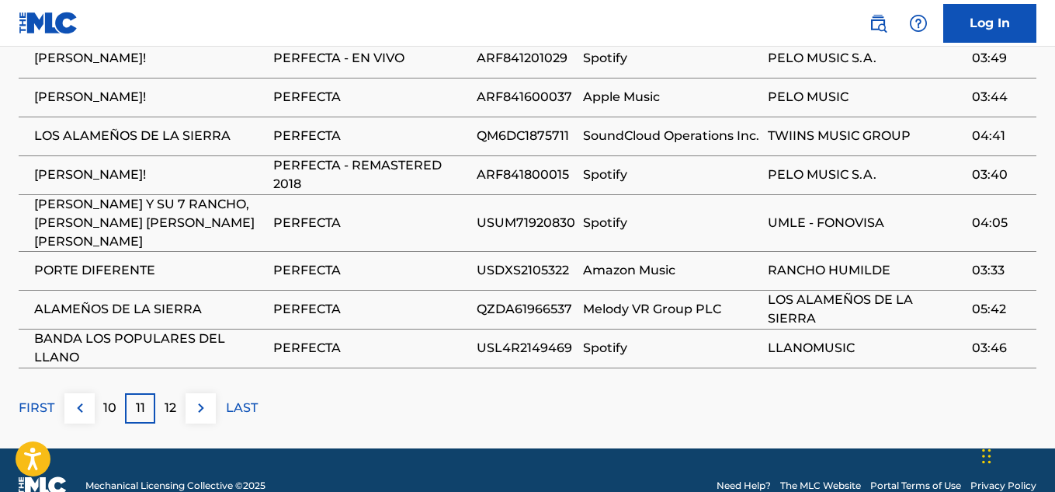
scroll to position [1415, 0]
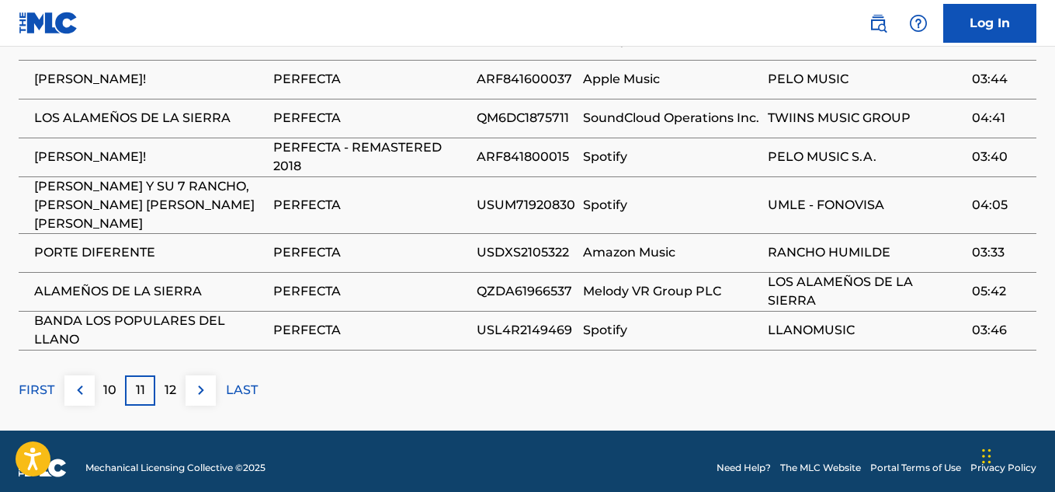
click at [168, 380] on p "12" at bounding box center [171, 389] width 12 height 19
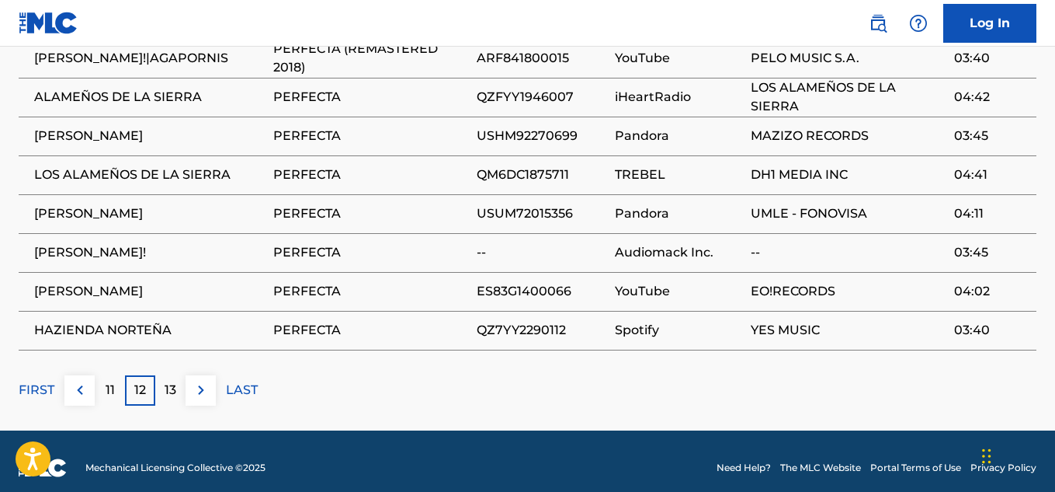
drag, startPoint x: 1055, startPoint y: 384, endPoint x: 1059, endPoint y: 354, distance: 29.9
click at [172, 381] on p "13" at bounding box center [171, 389] width 12 height 19
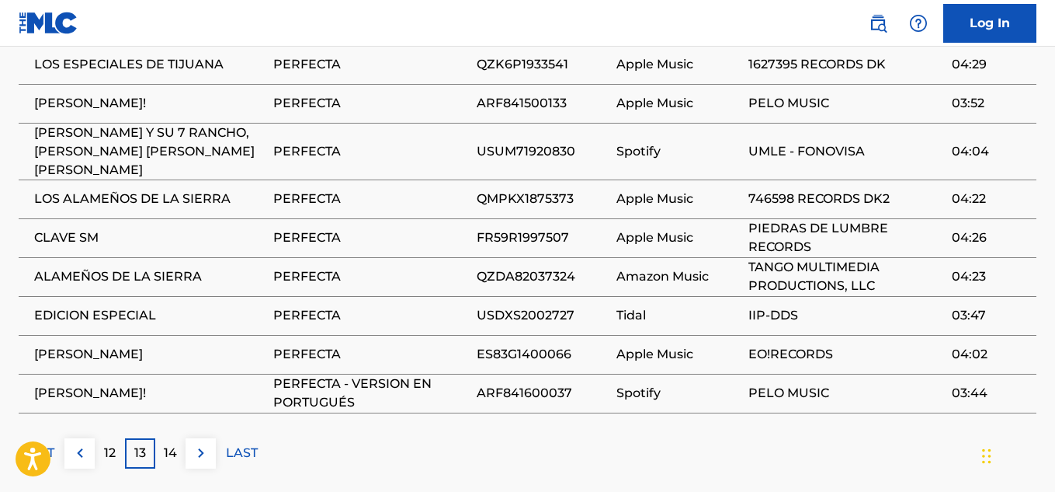
scroll to position [1397, 0]
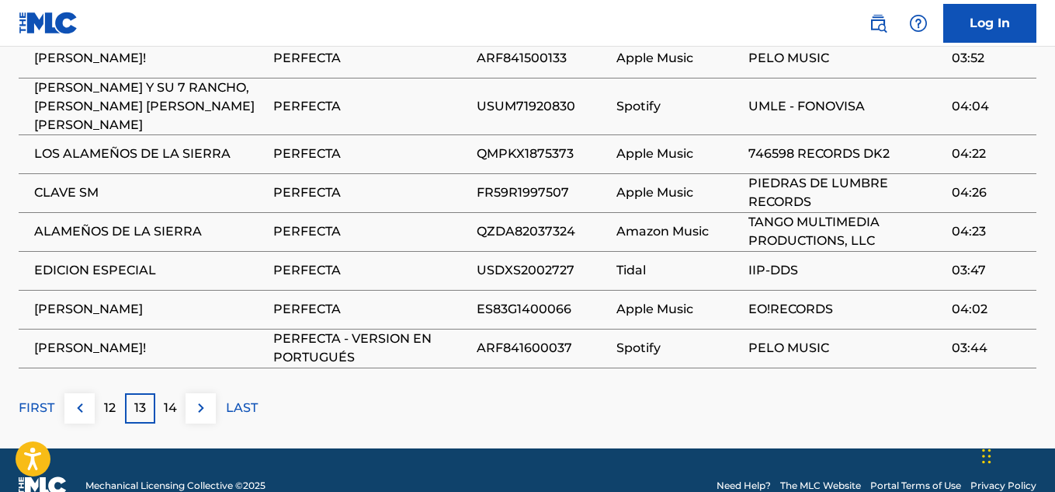
click at [169, 398] on p "14" at bounding box center [170, 407] width 13 height 19
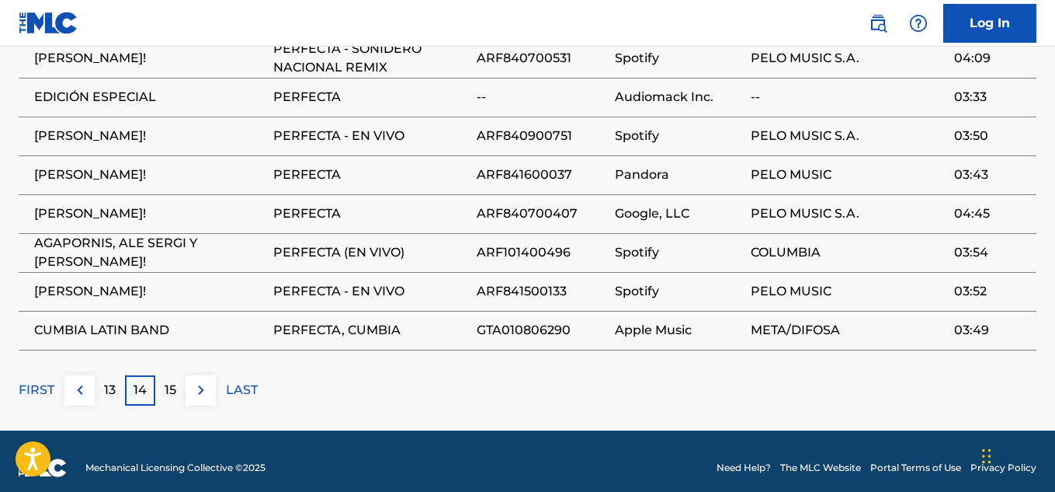
click at [169, 380] on p "15" at bounding box center [171, 389] width 12 height 19
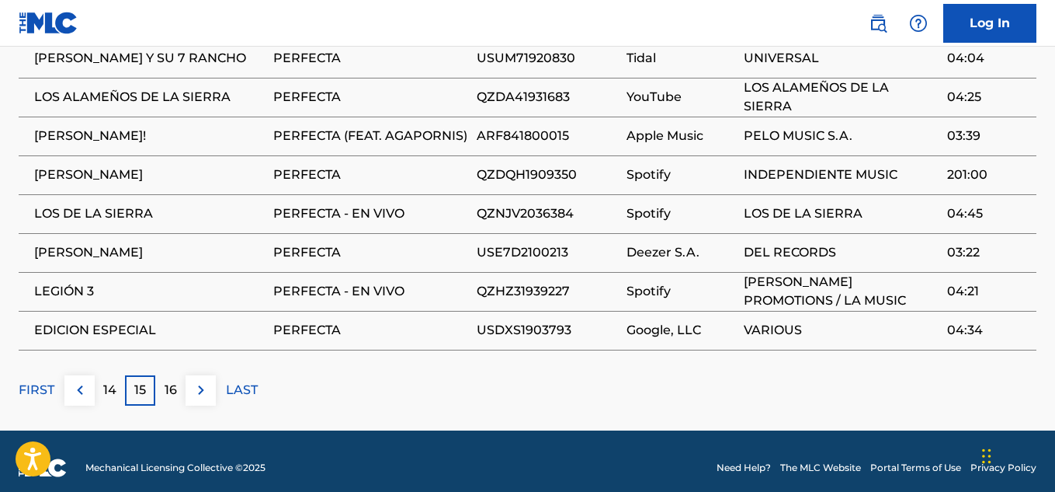
click at [165, 383] on p "16" at bounding box center [171, 389] width 12 height 19
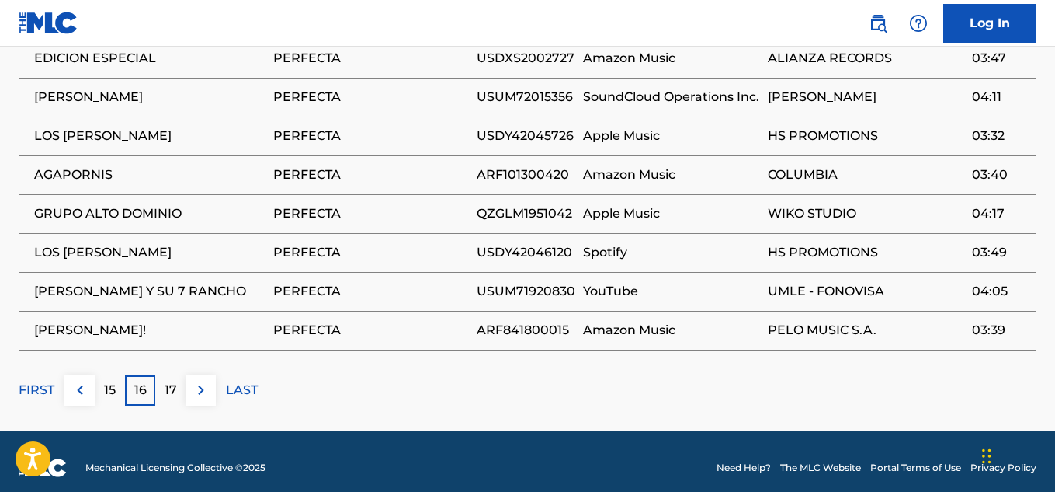
click at [170, 384] on p "17" at bounding box center [171, 389] width 12 height 19
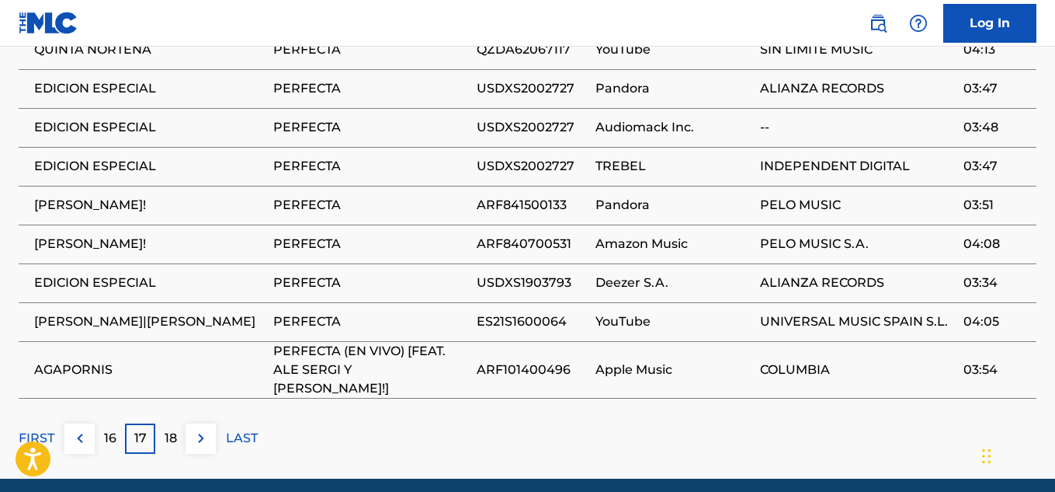
scroll to position [1370, 0]
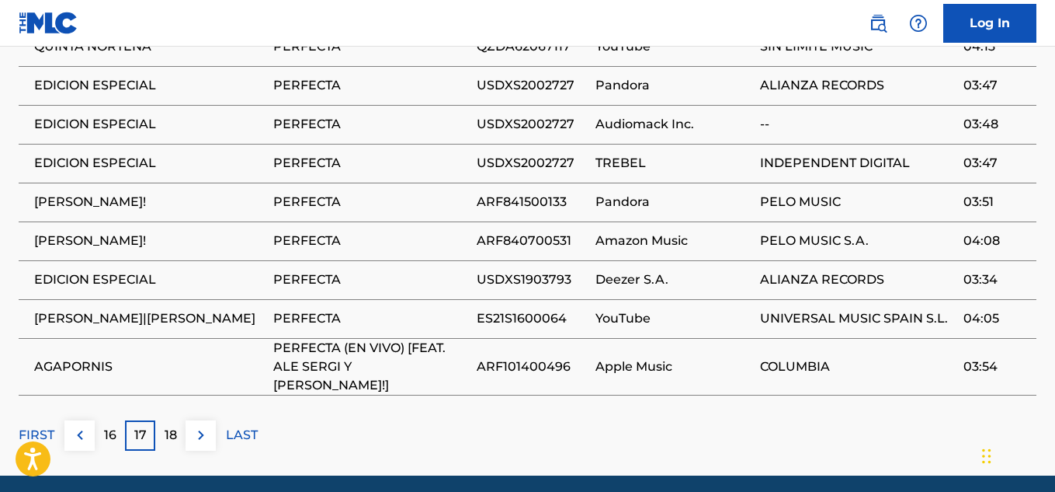
click at [171, 426] on p "18" at bounding box center [171, 435] width 12 height 19
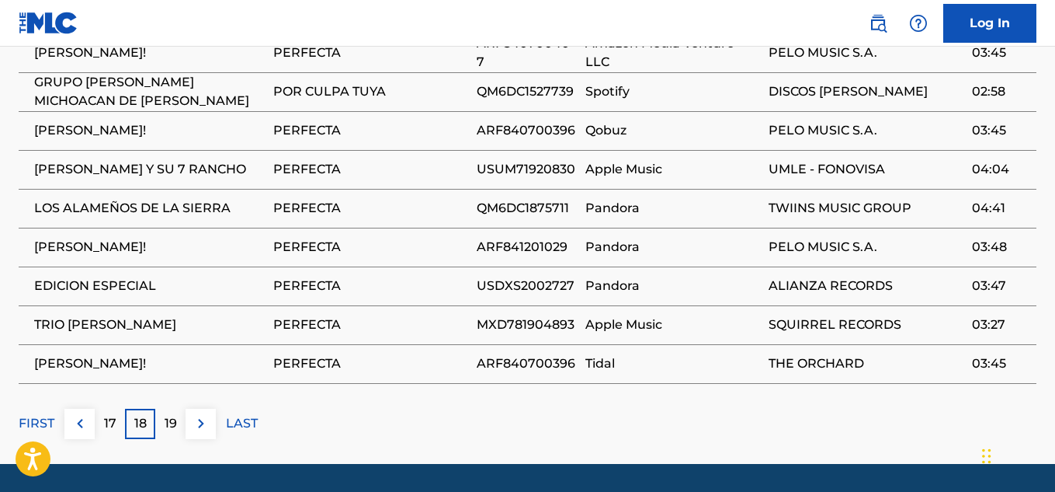
scroll to position [1415, 0]
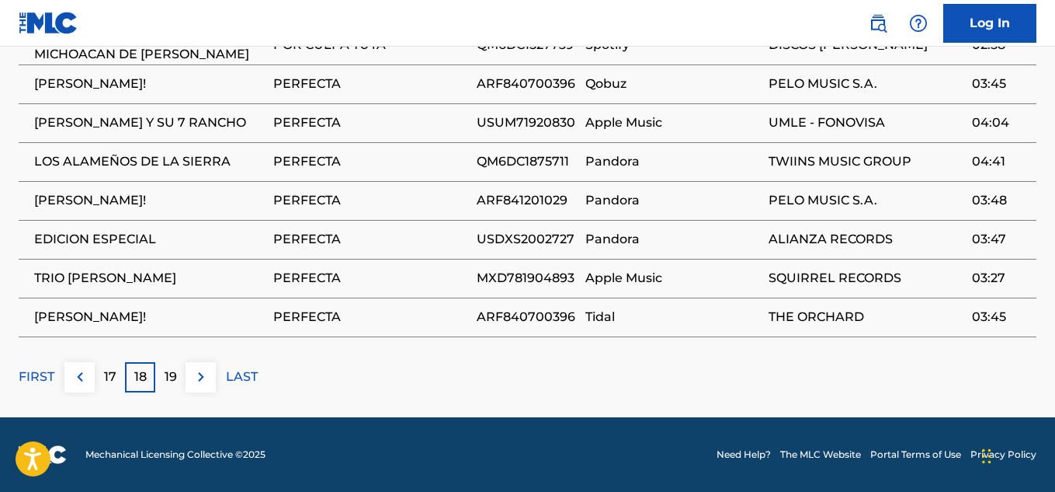
click at [177, 380] on div "19" at bounding box center [170, 377] width 30 height 30
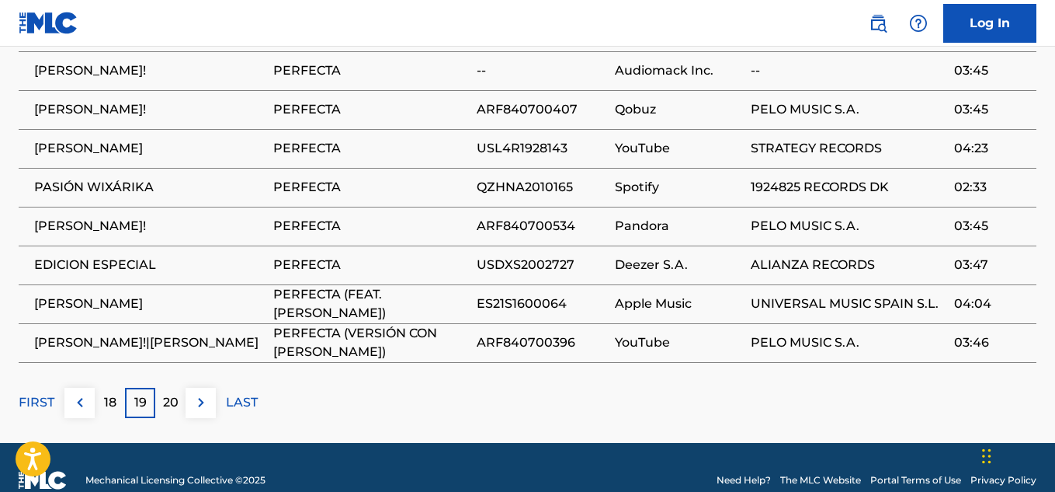
scroll to position [1388, 0]
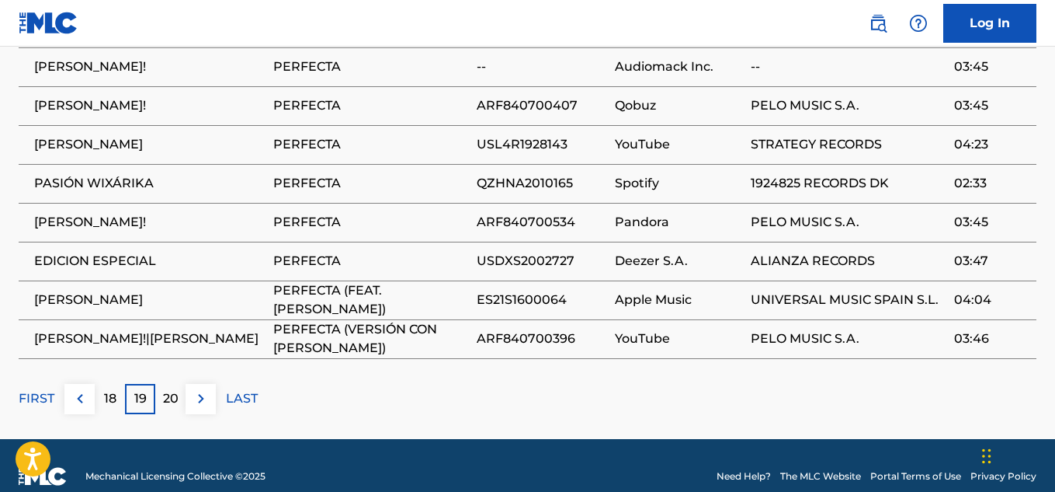
click at [181, 387] on div "20" at bounding box center [170, 399] width 30 height 30
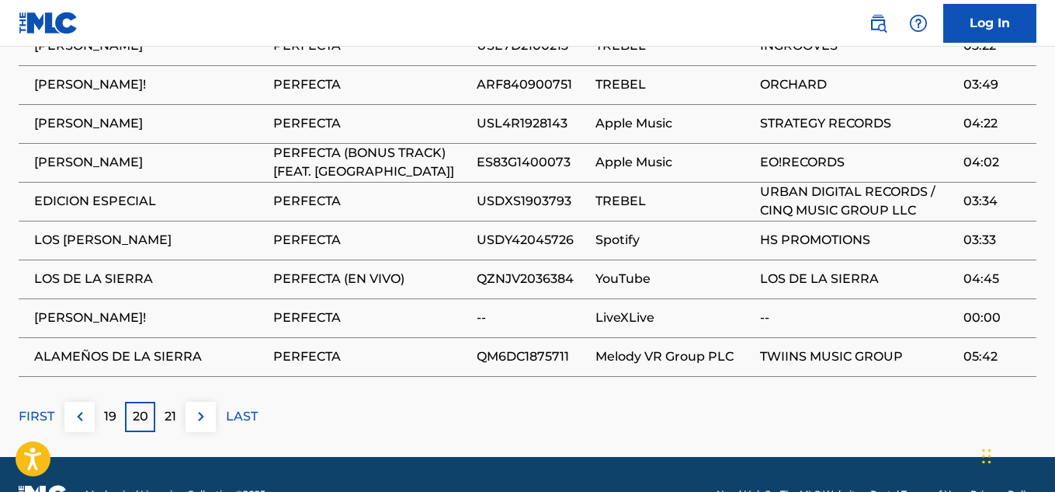
scroll to position [1397, 0]
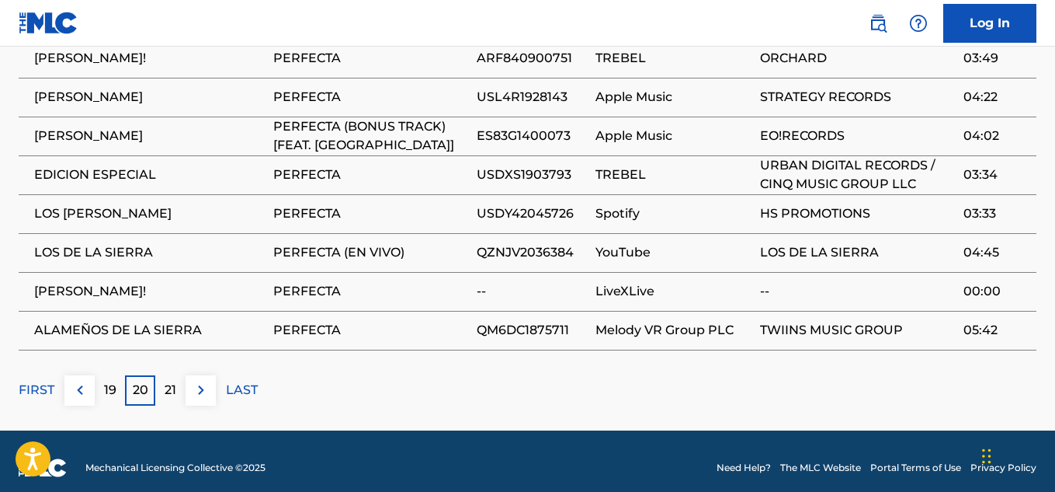
click at [175, 380] on p "21" at bounding box center [171, 389] width 12 height 19
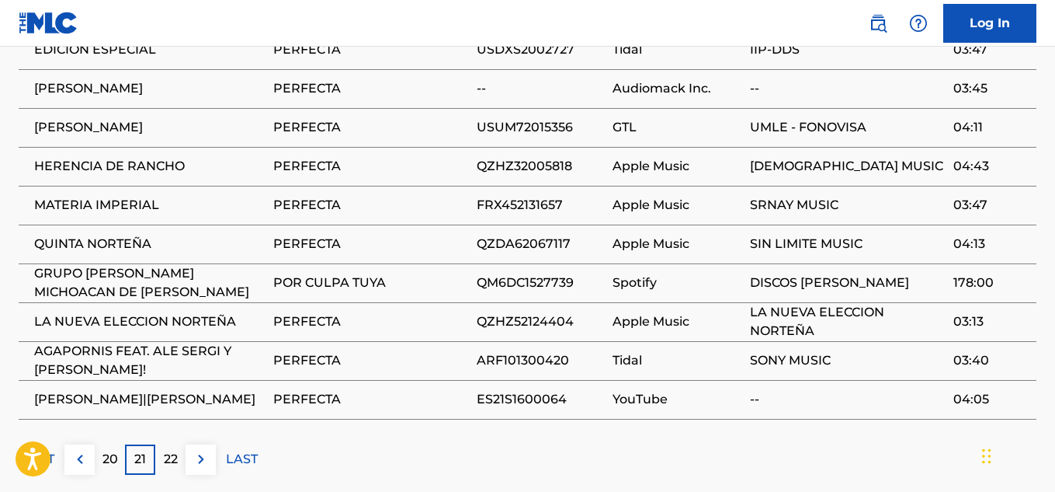
scroll to position [1415, 0]
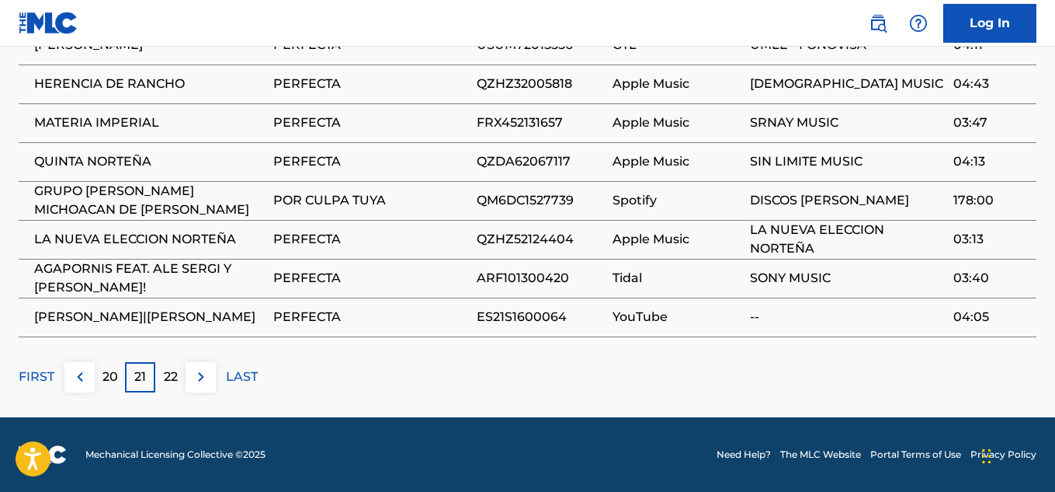
click at [172, 380] on p "22" at bounding box center [171, 376] width 14 height 19
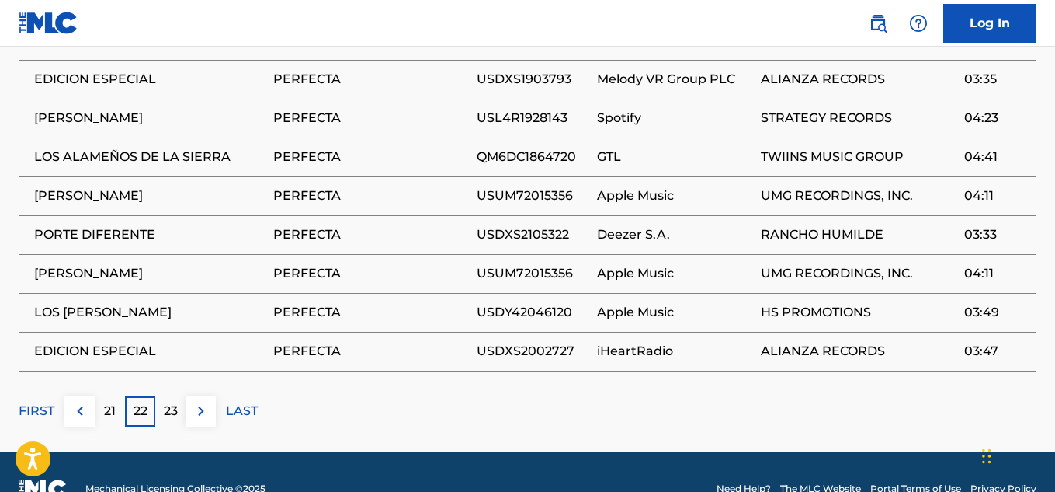
scroll to position [1388, 0]
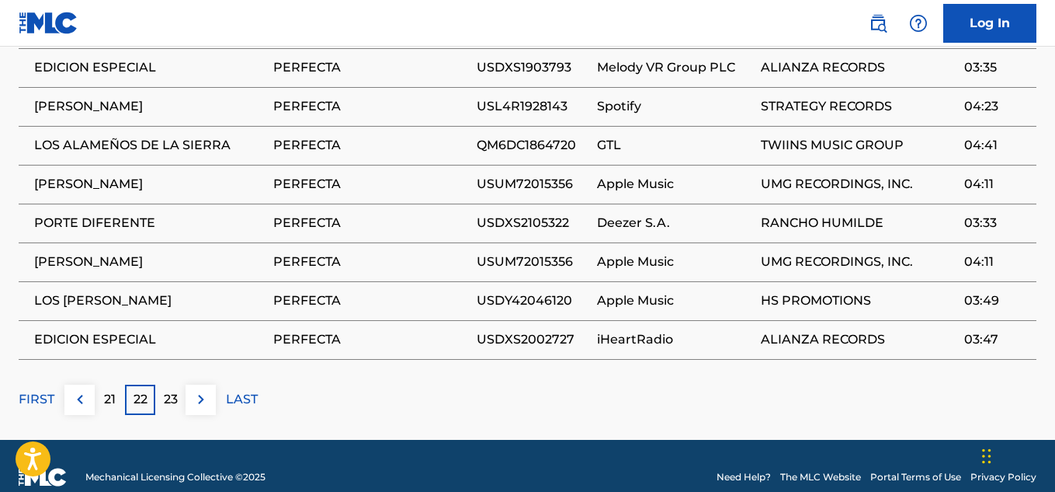
click at [171, 391] on p "23" at bounding box center [171, 399] width 14 height 19
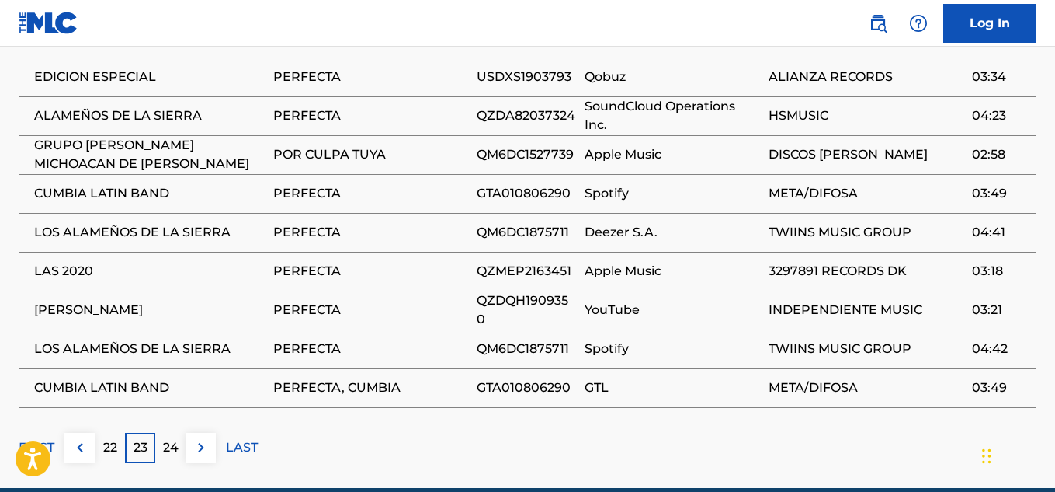
scroll to position [1415, 0]
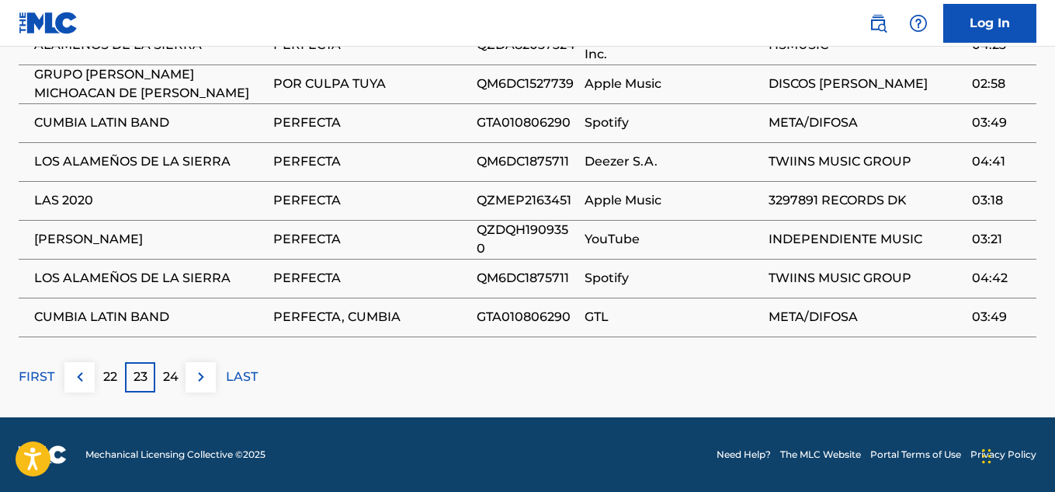
click at [174, 374] on p "24" at bounding box center [171, 376] width 16 height 19
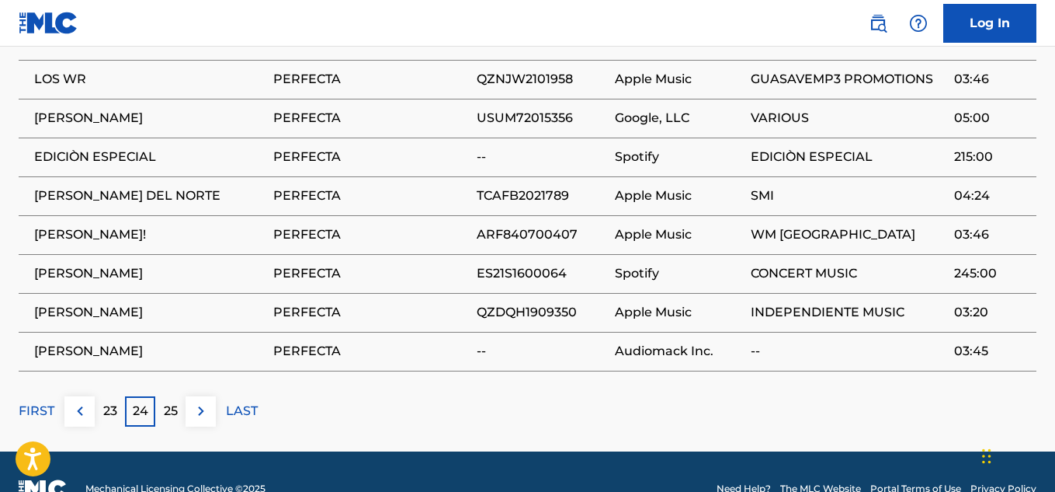
scroll to position [1397, 0]
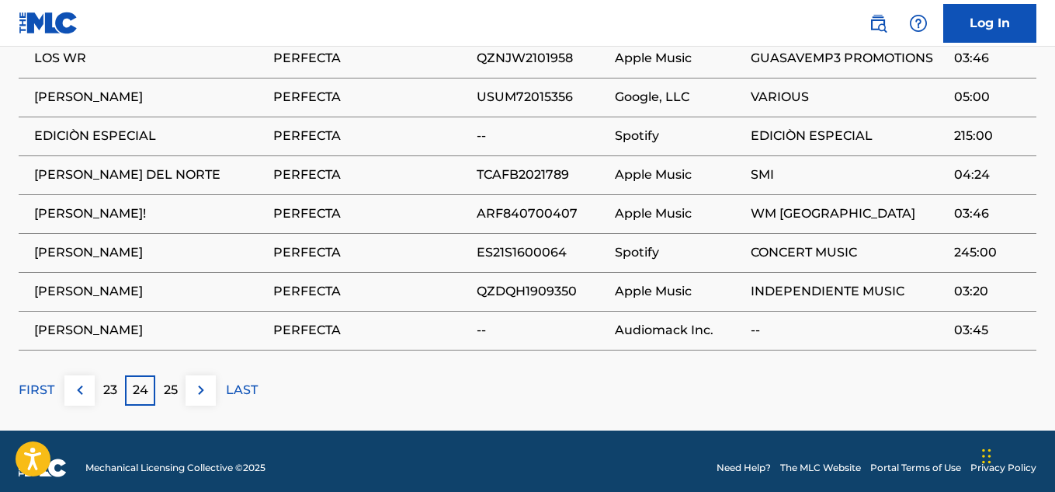
click at [176, 380] on p "25" at bounding box center [171, 389] width 14 height 19
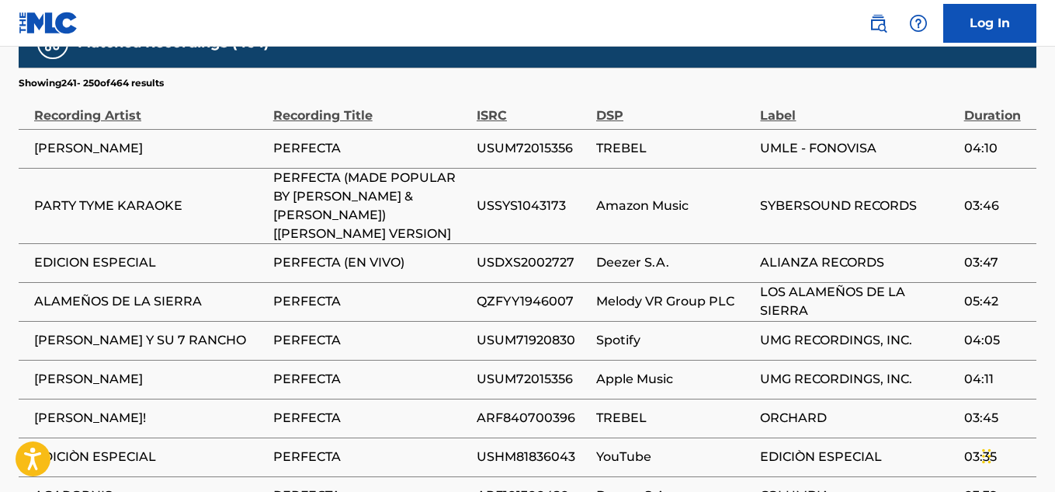
scroll to position [1433, 0]
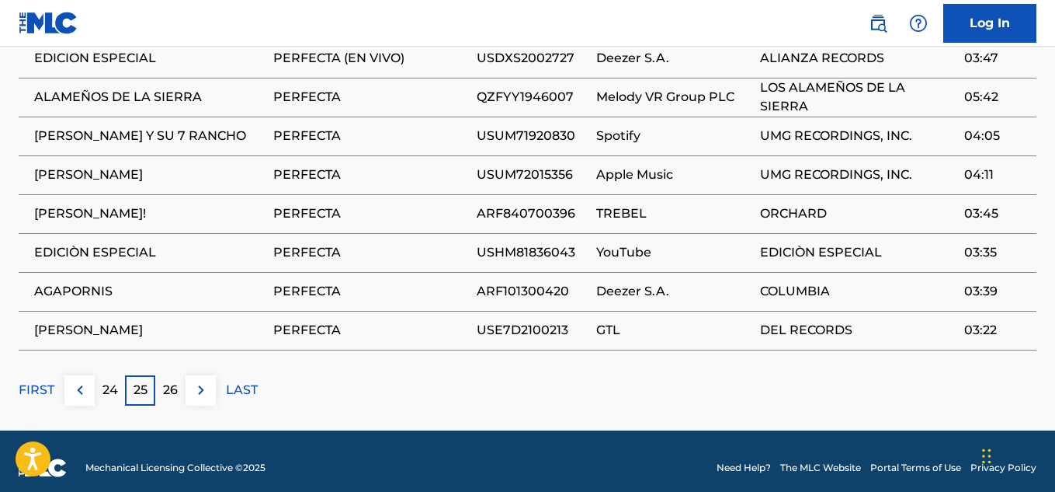
click at [180, 385] on div "26" at bounding box center [170, 390] width 30 height 30
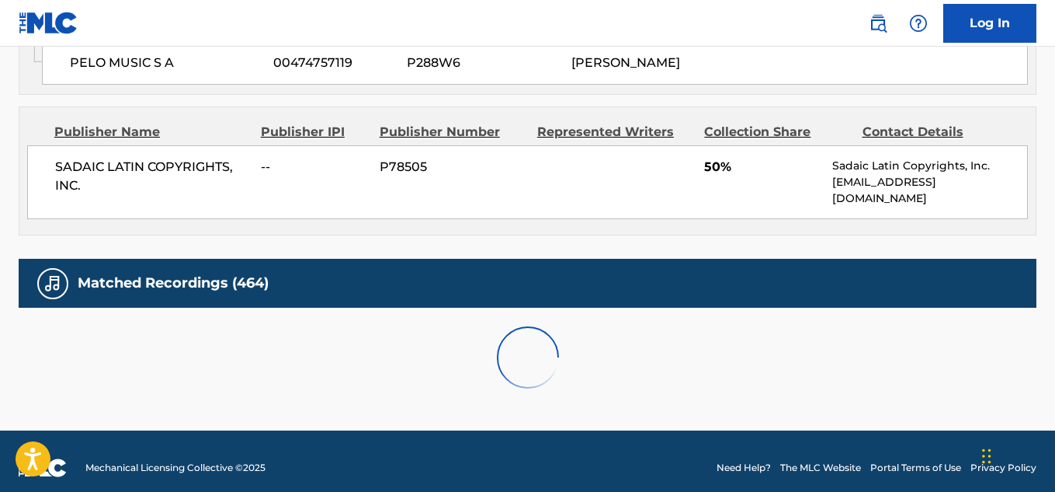
scroll to position [1397, 0]
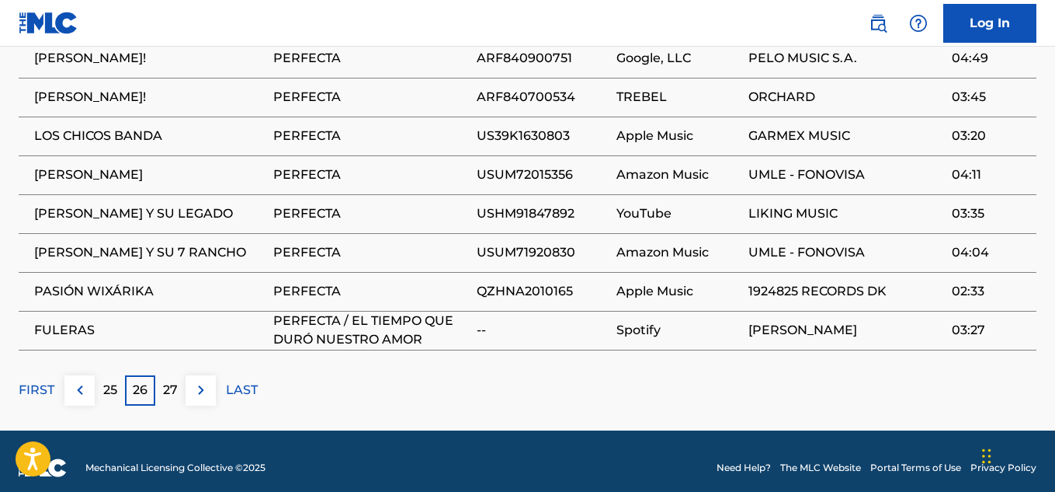
drag, startPoint x: 1053, startPoint y: 382, endPoint x: 1058, endPoint y: 361, distance: 21.5
click at [174, 387] on div "27" at bounding box center [170, 390] width 30 height 30
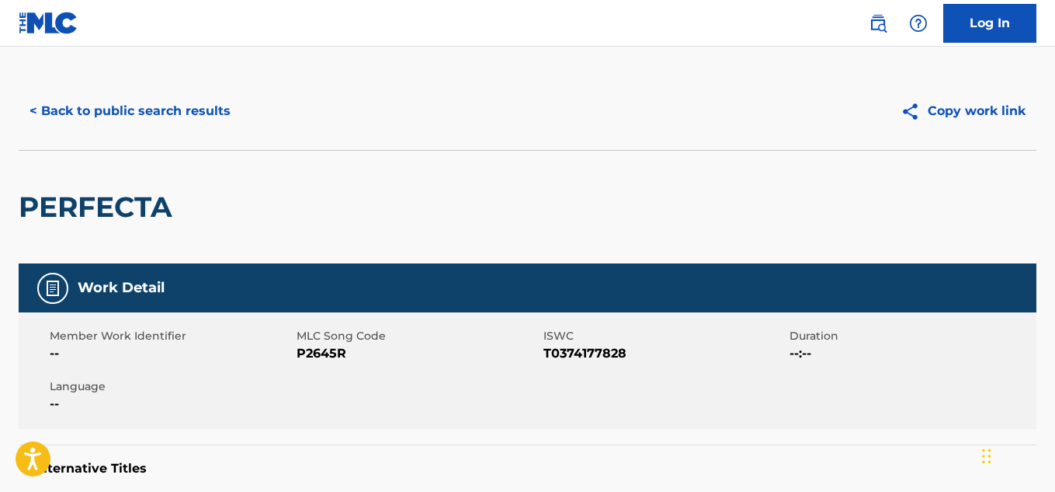
scroll to position [0, 0]
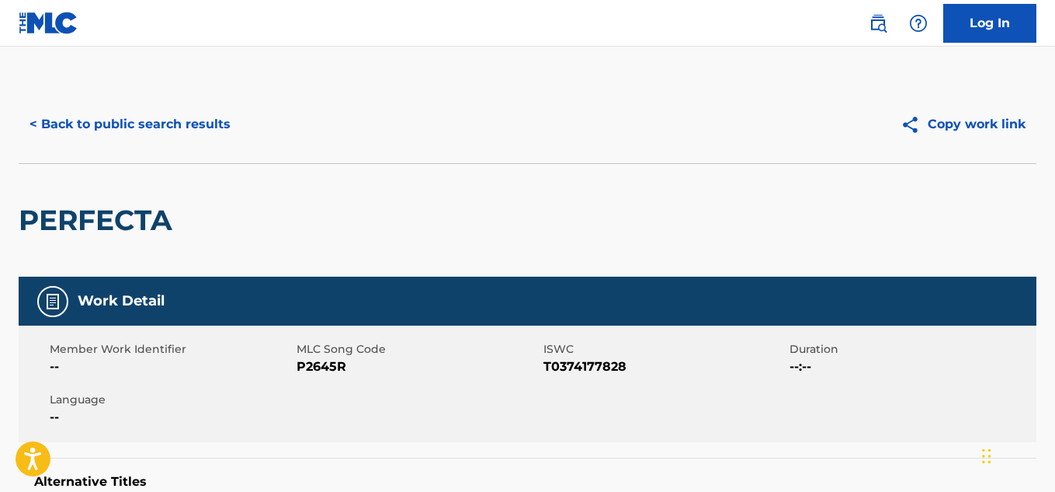
click at [198, 117] on button "< Back to public search results" at bounding box center [130, 124] width 223 height 39
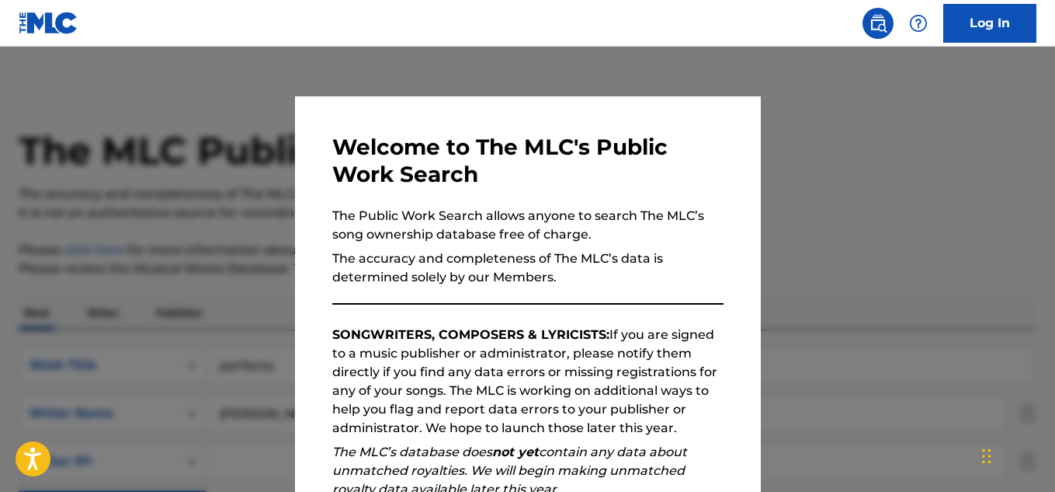
scroll to position [528, 0]
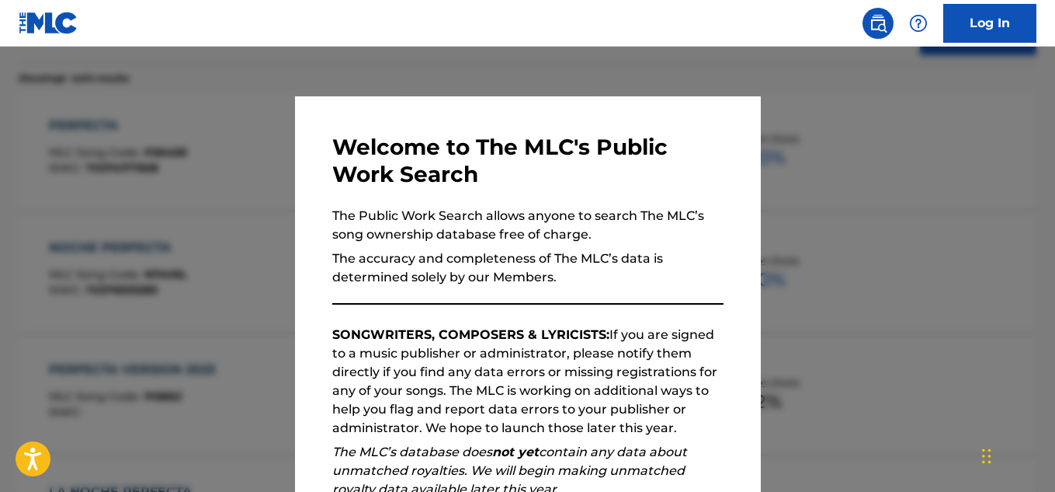
click at [874, 205] on div at bounding box center [527, 293] width 1055 height 492
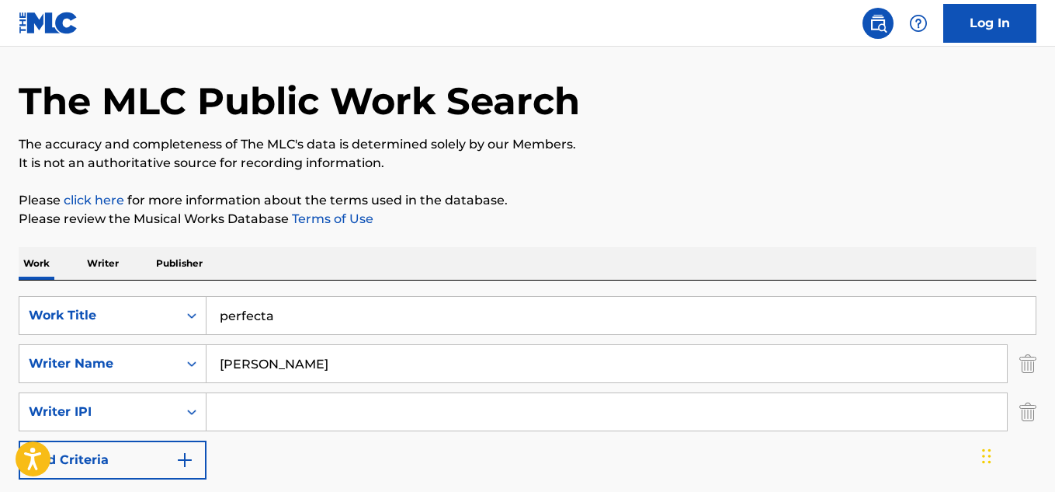
scroll to position [43, 0]
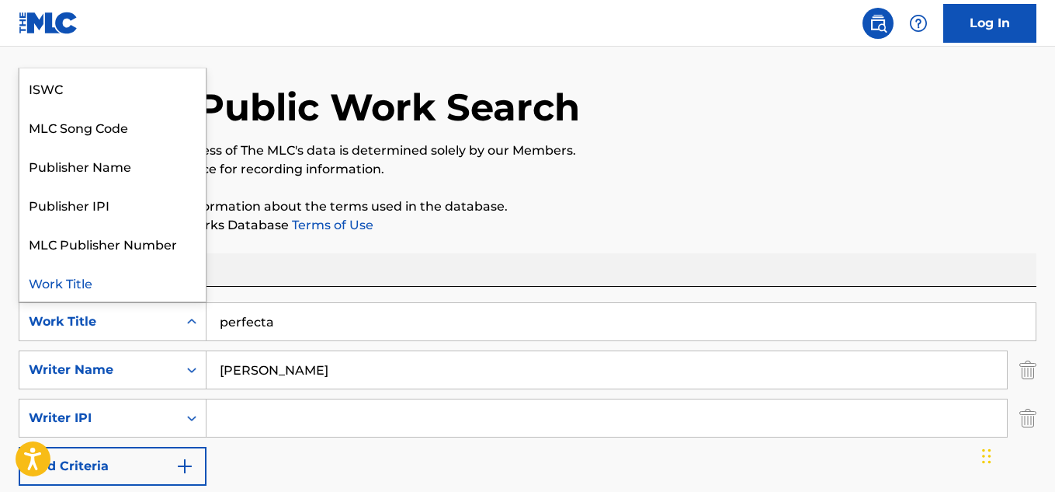
click at [181, 323] on div "Search Form" at bounding box center [192, 322] width 28 height 28
click at [95, 131] on div "MLC Song Code" at bounding box center [112, 126] width 186 height 39
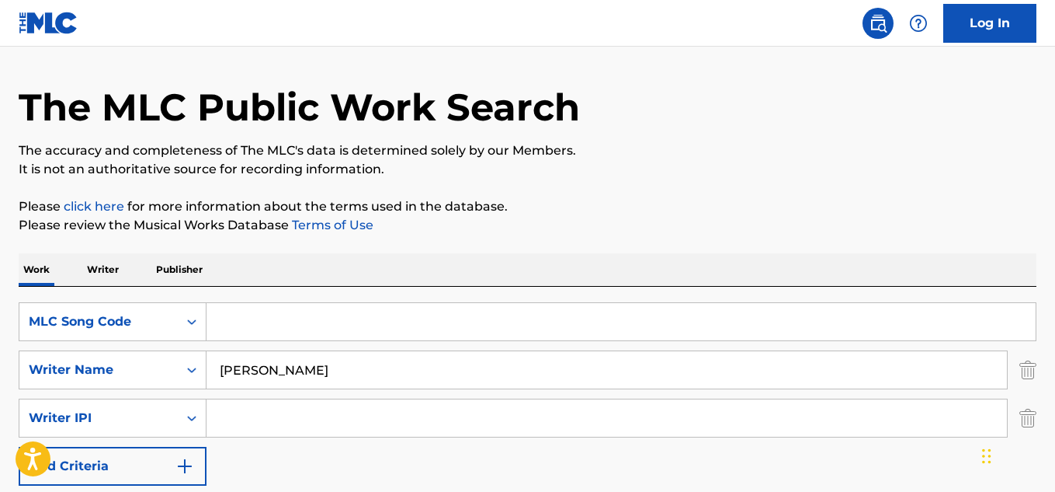
click at [256, 329] on input "Search Form" at bounding box center [621, 321] width 829 height 37
paste input "PF4A1F"
type input "PF4A1F"
click at [314, 369] on input "[PERSON_NAME]" at bounding box center [607, 369] width 801 height 37
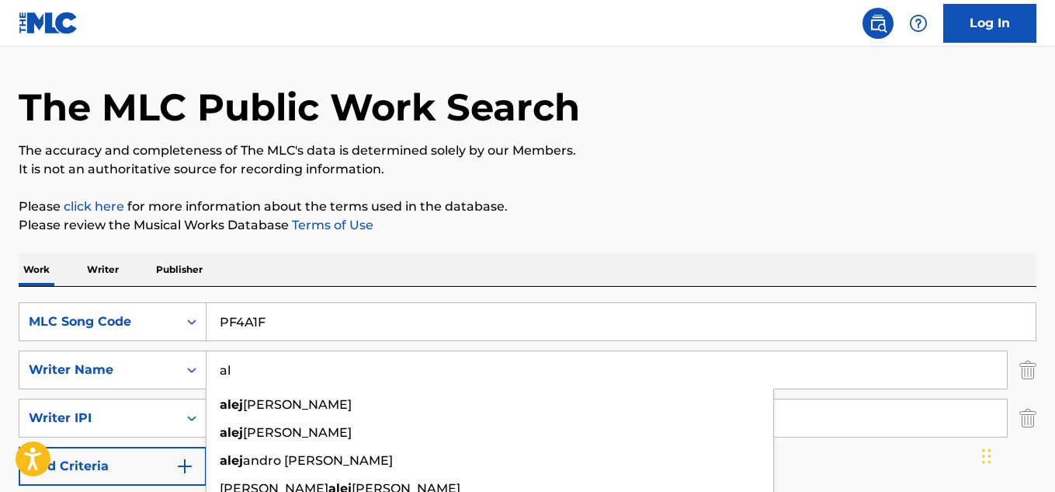
type input "a"
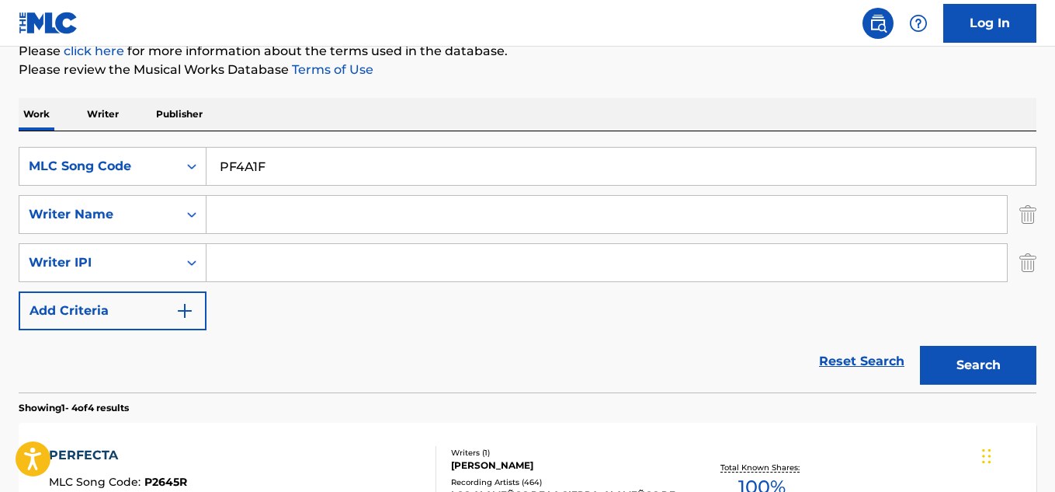
scroll to position [221, 0]
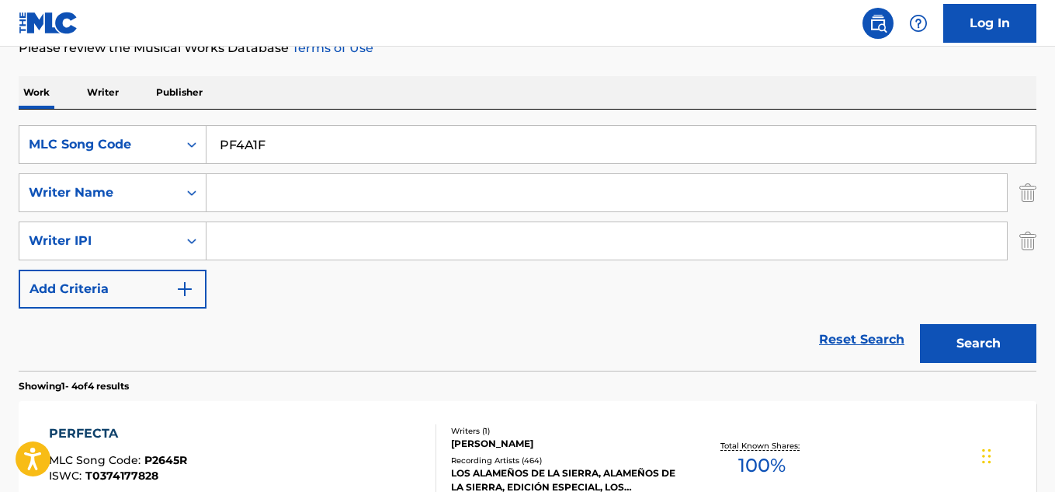
click at [978, 344] on button "Search" at bounding box center [978, 343] width 116 height 39
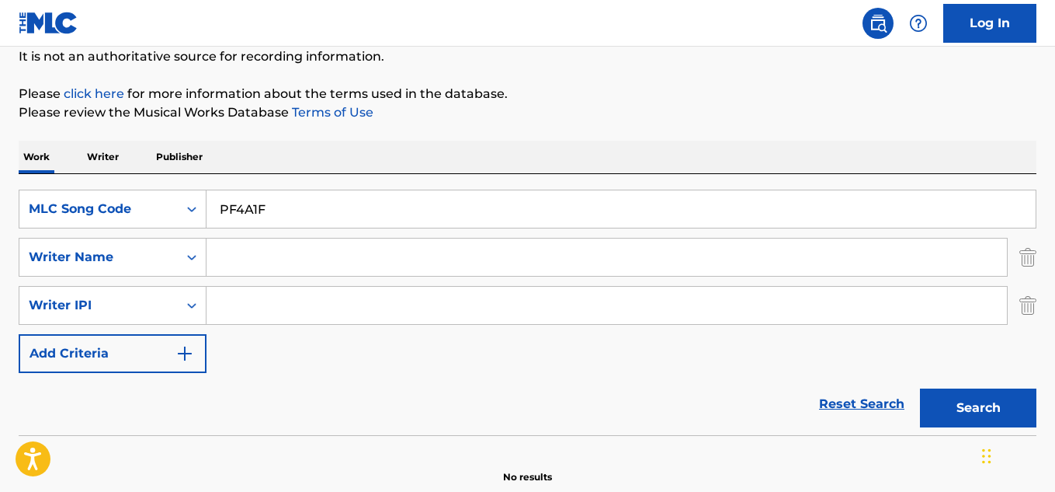
scroll to position [150, 0]
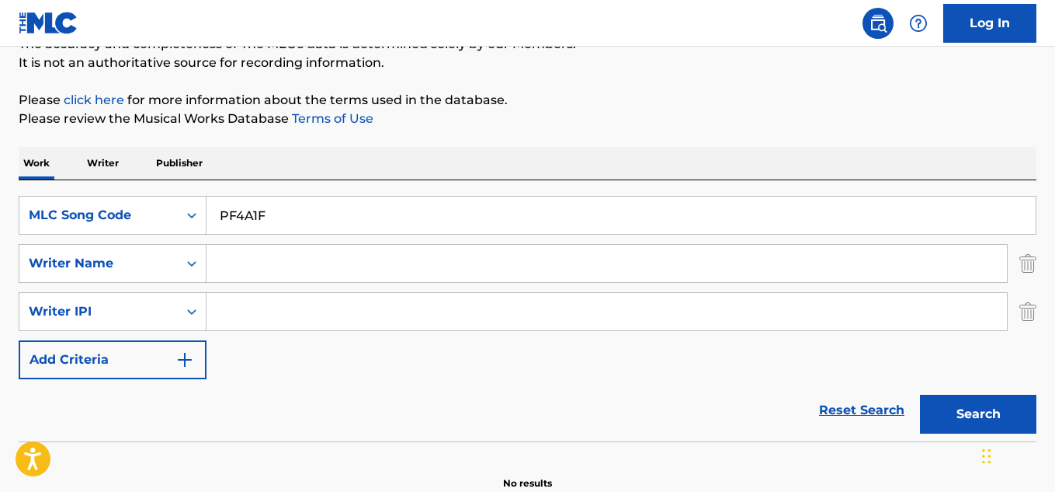
click at [294, 221] on input "PF4A1F" at bounding box center [621, 214] width 829 height 37
click at [920, 394] on button "Search" at bounding box center [978, 413] width 116 height 39
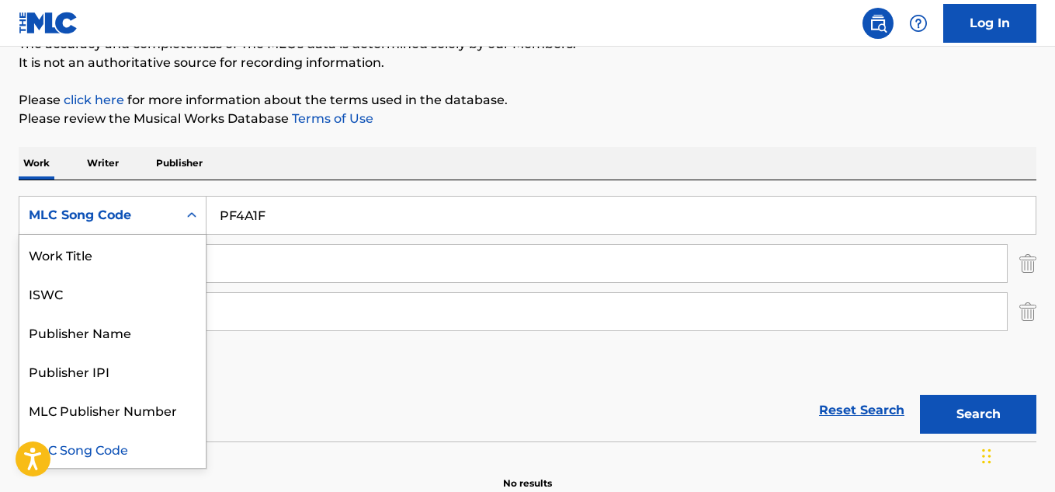
click at [161, 207] on div "MLC Song Code" at bounding box center [99, 215] width 140 height 19
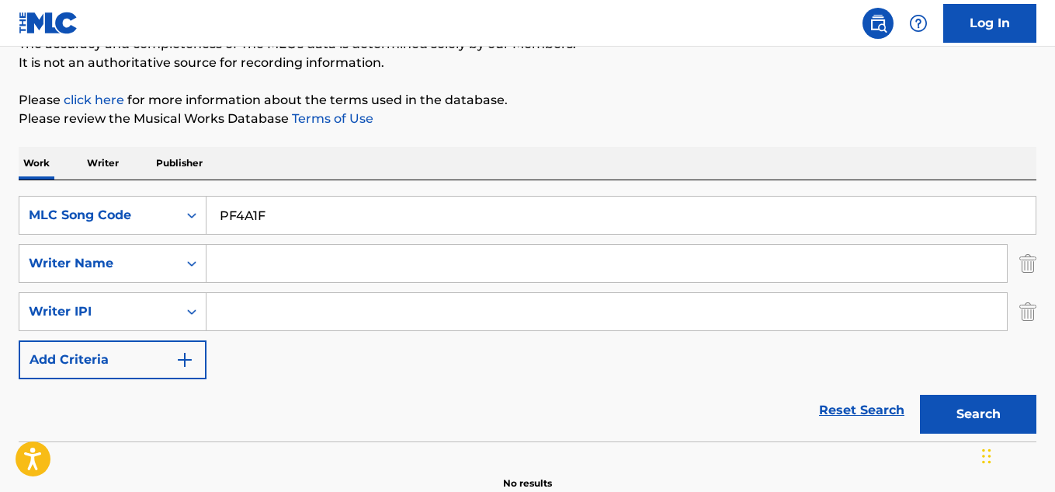
click at [293, 216] on input "PF4A1F" at bounding box center [621, 214] width 829 height 37
click at [221, 217] on input "PF4A1F" at bounding box center [621, 214] width 829 height 37
click at [965, 408] on button "Search" at bounding box center [978, 413] width 116 height 39
